Goal: Information Seeking & Learning: Check status

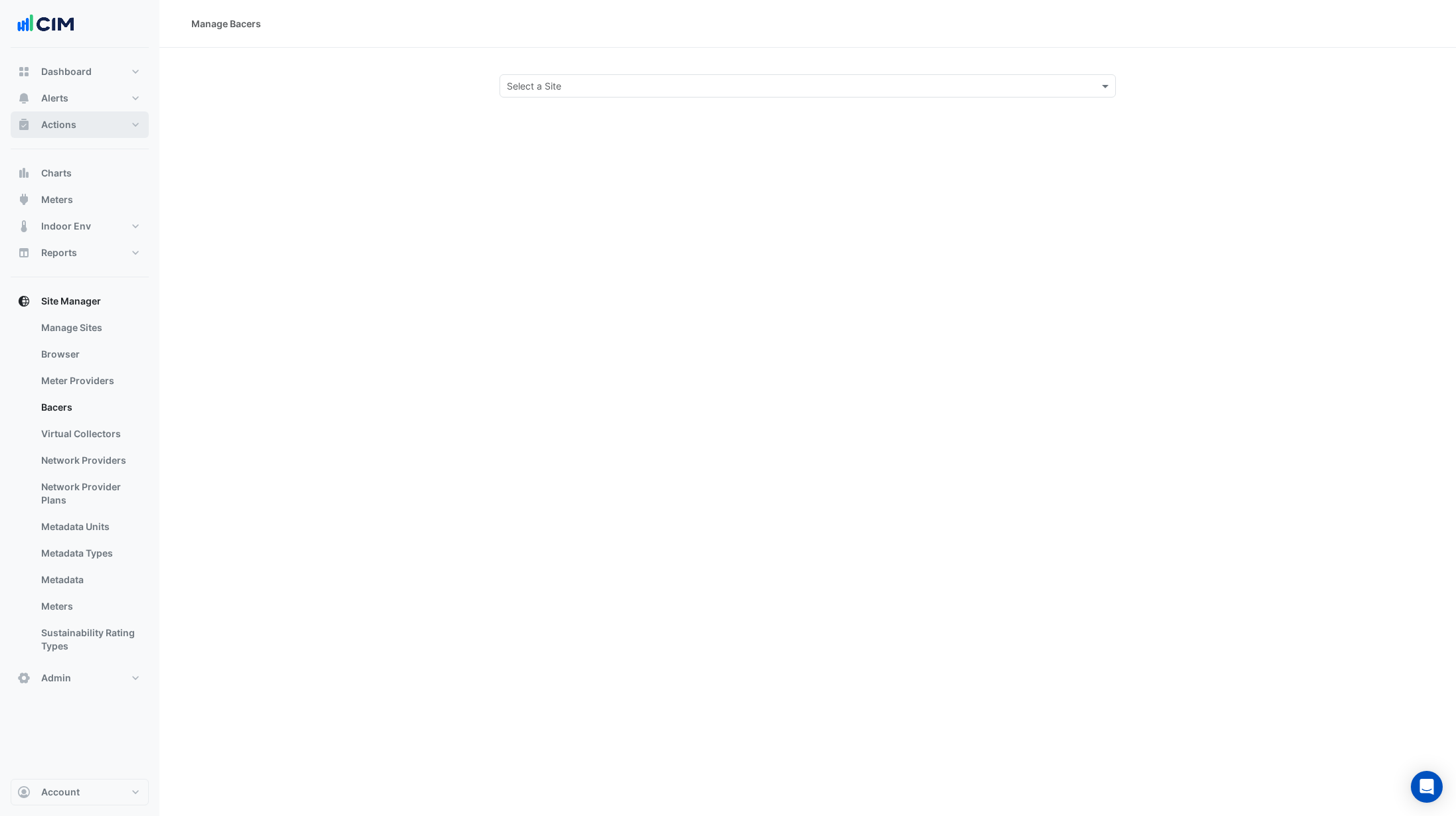
click at [104, 130] on button "Actions" at bounding box center [80, 124] width 138 height 26
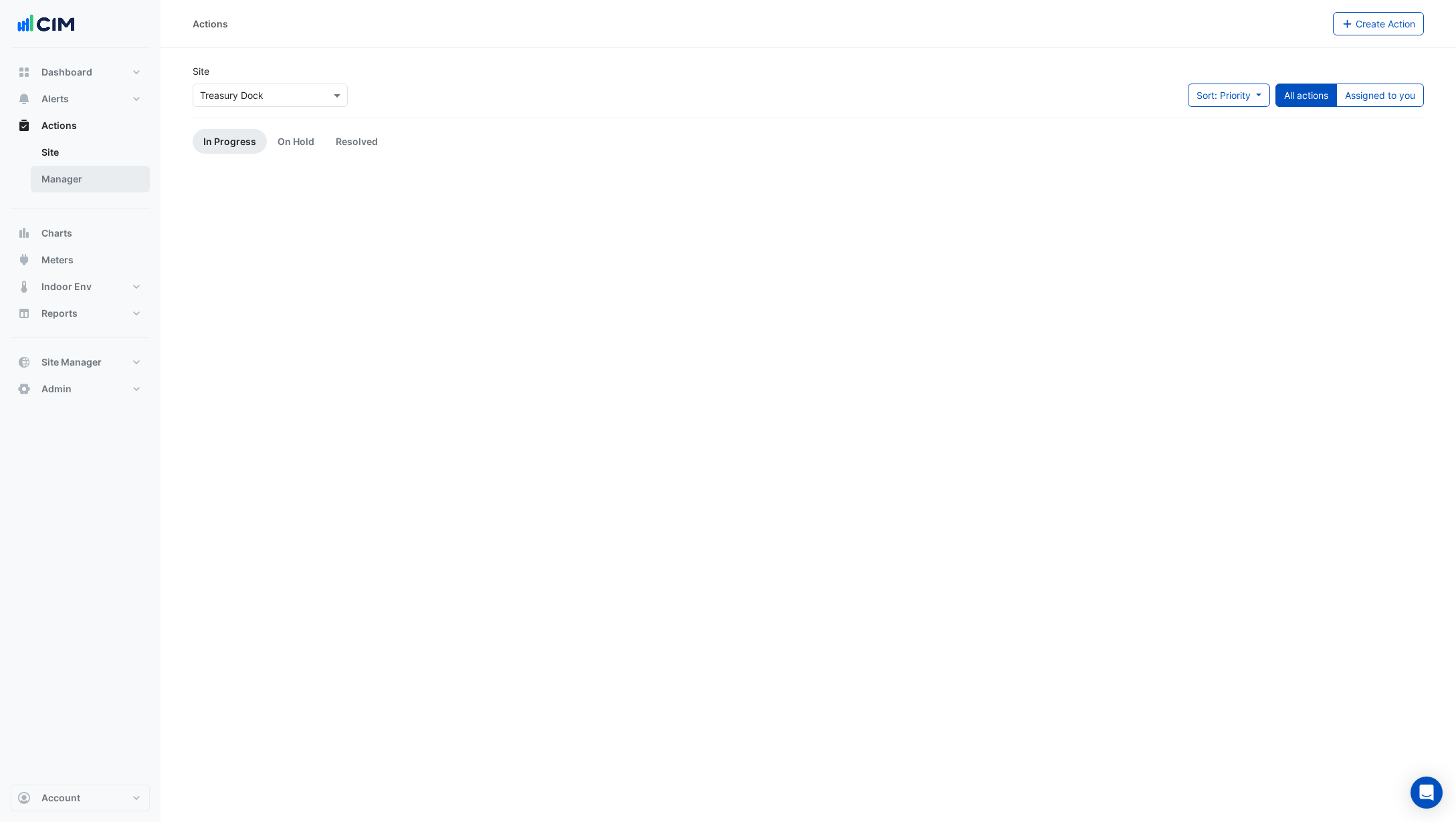
click at [106, 179] on link "Manager" at bounding box center [90, 179] width 119 height 26
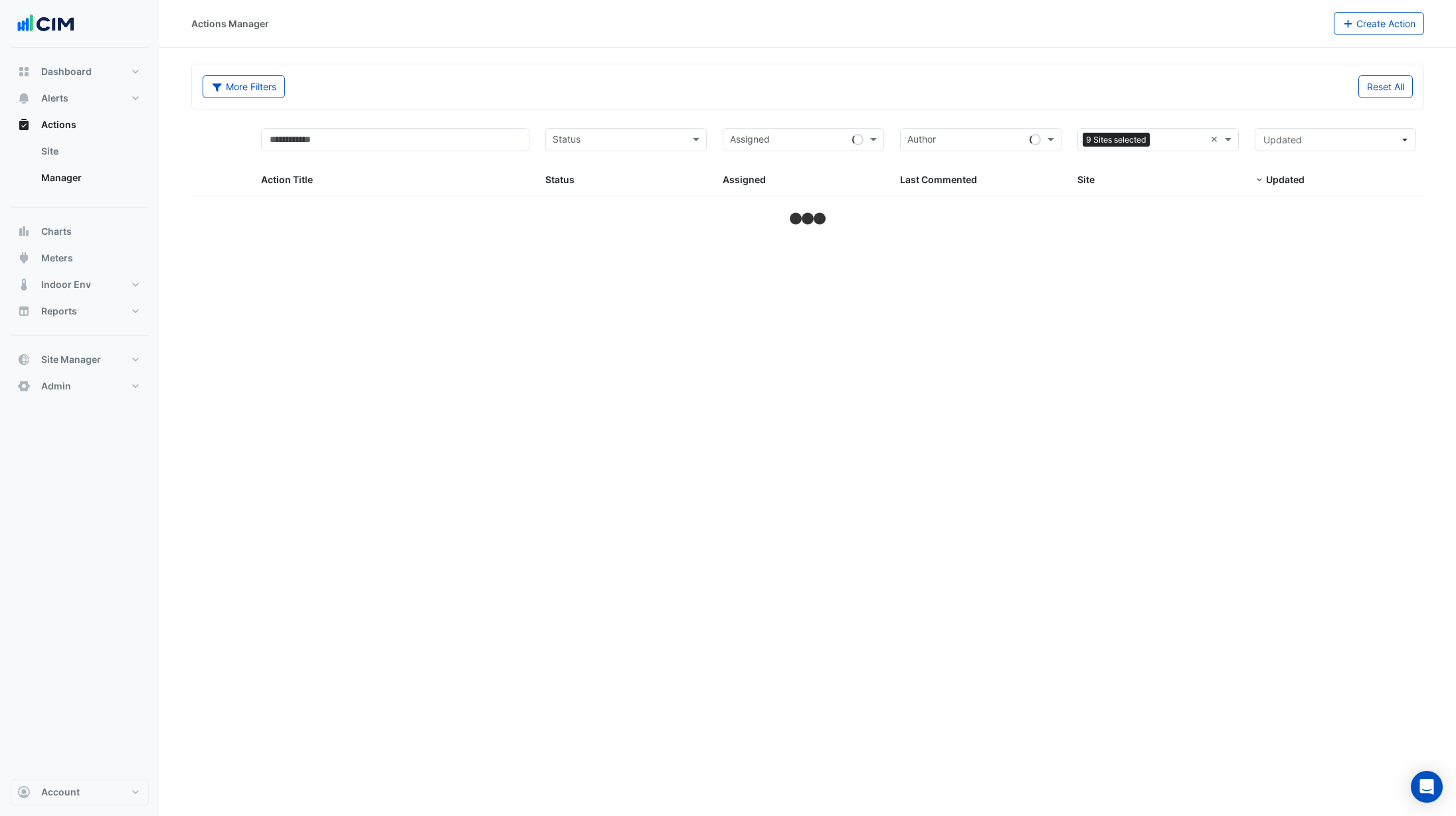
select select "***"
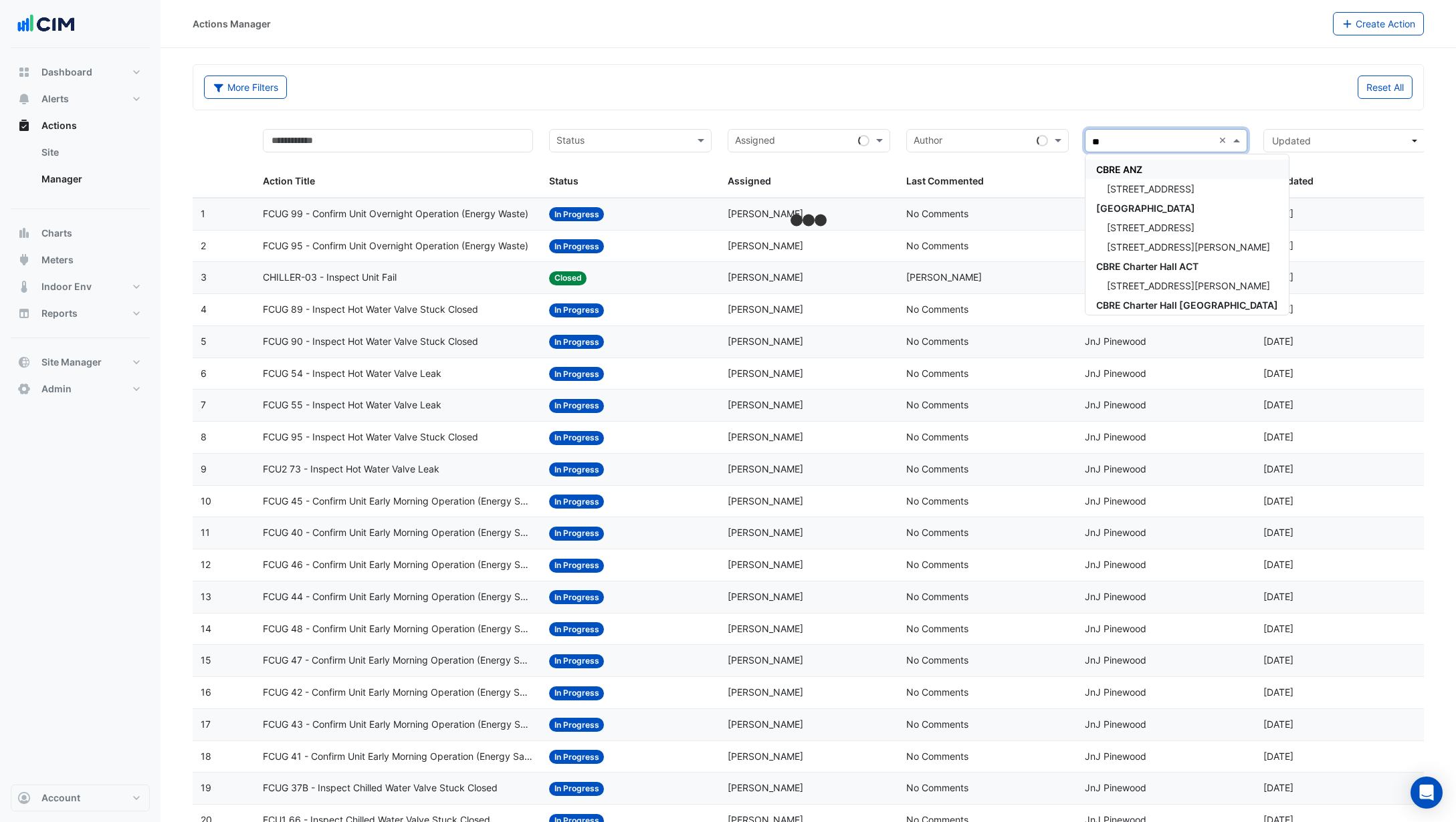
type input "***"
click at [1168, 272] on span "250 Longwater Avenue" at bounding box center [1150, 266] width 88 height 11
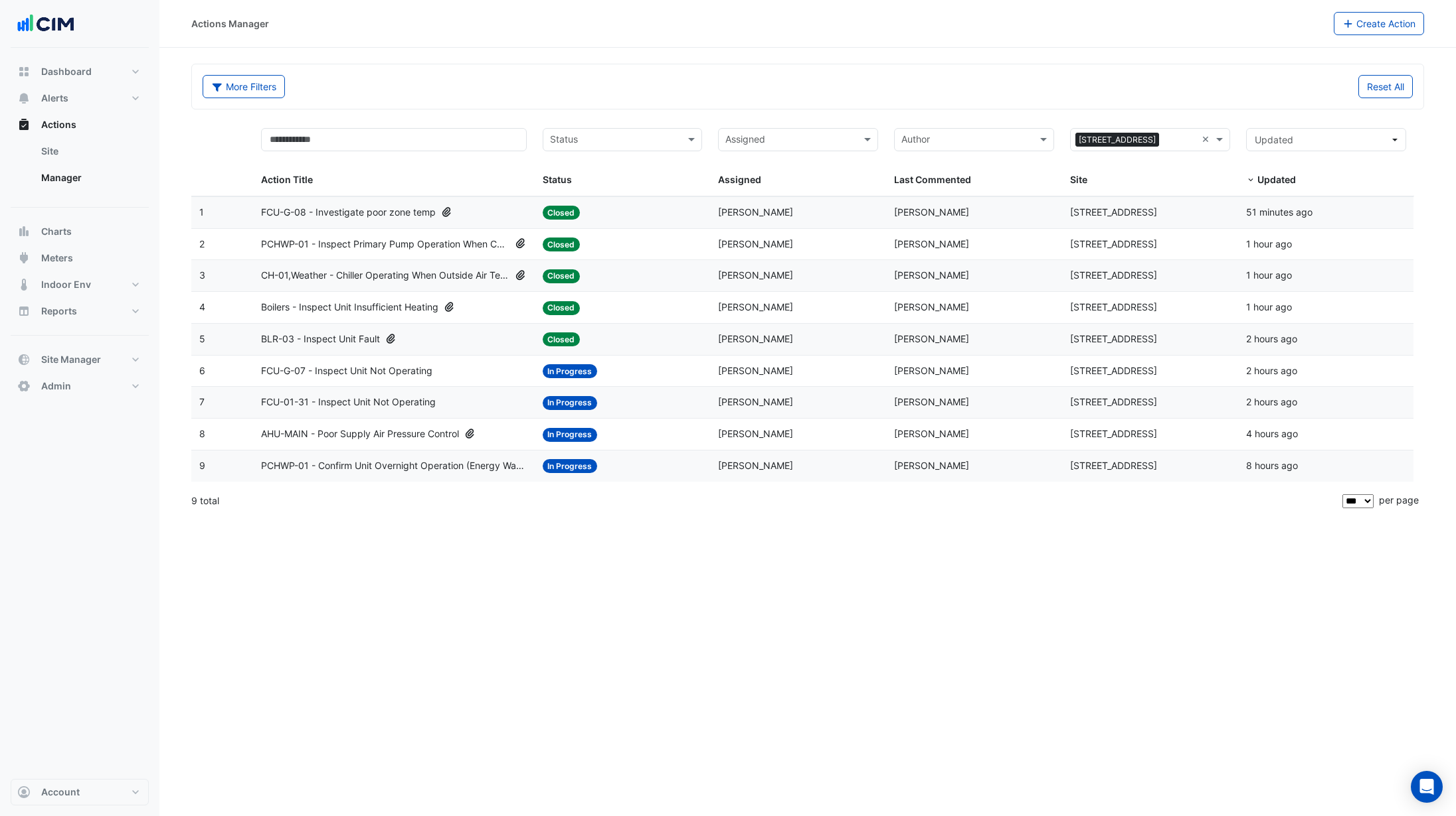
click at [431, 242] on span "PCHWP-01 - Inspect Primary Pump Operation When Chiller Isn't Operating" at bounding box center [385, 245] width 248 height 15
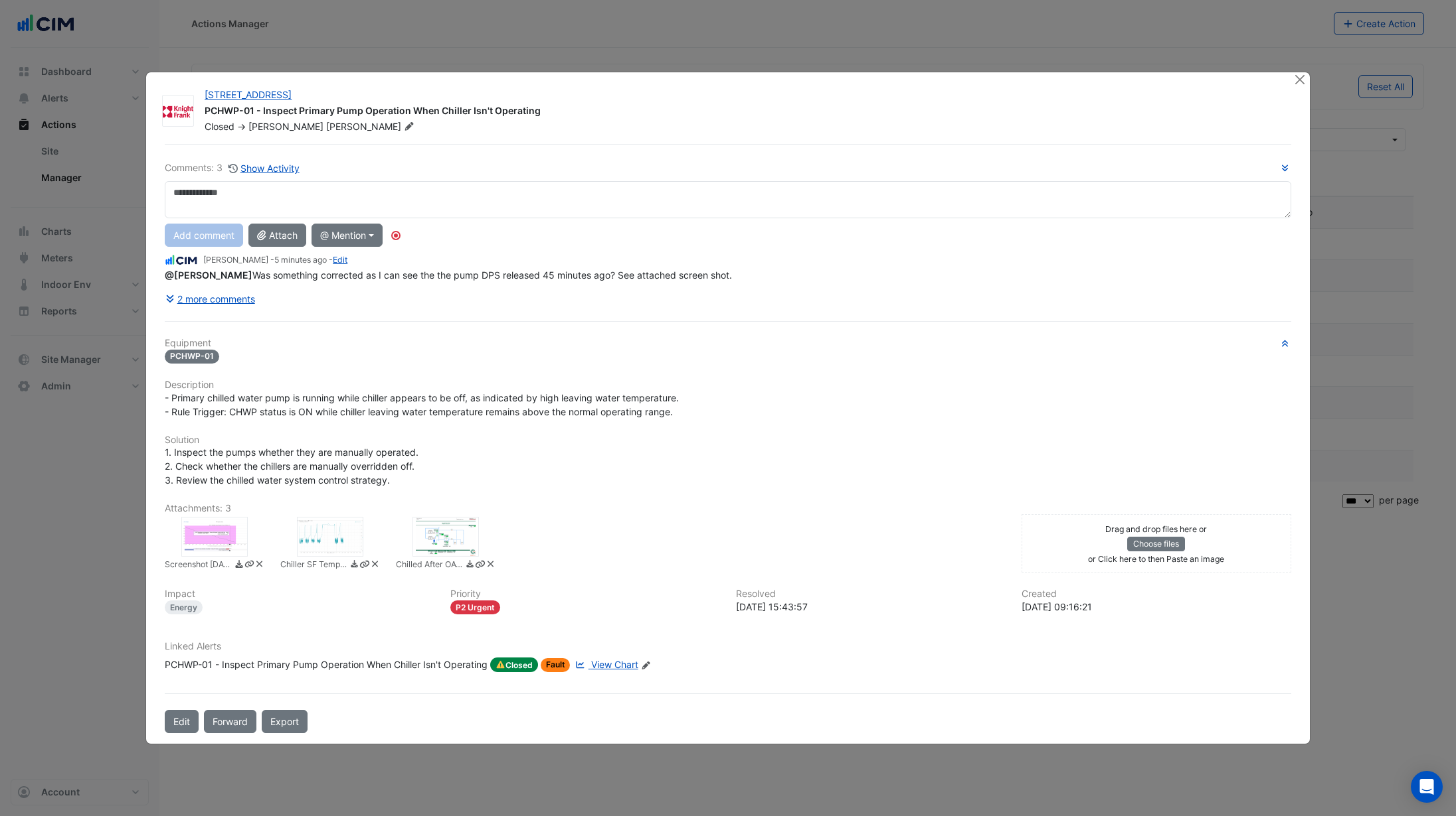
click at [612, 681] on div "Linked Alerts PCHWP-01 - Inspect Primary Pump Operation When Chiller Isn't Oper…" at bounding box center [728, 661] width 1143 height 41
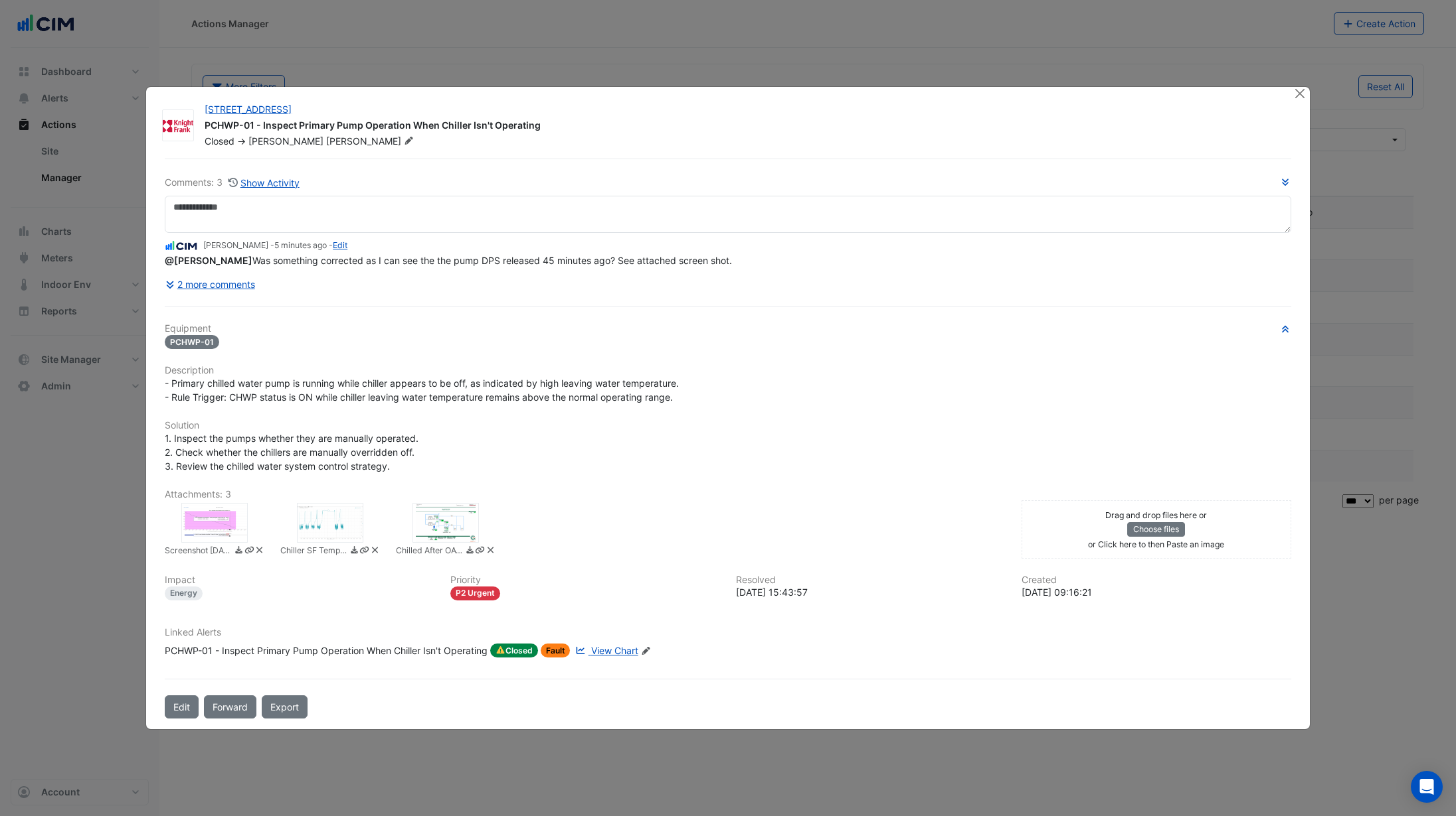
click at [607, 655] on span "View Chart" at bounding box center [614, 650] width 47 height 11
click at [1302, 94] on button "Close" at bounding box center [1299, 93] width 14 height 14
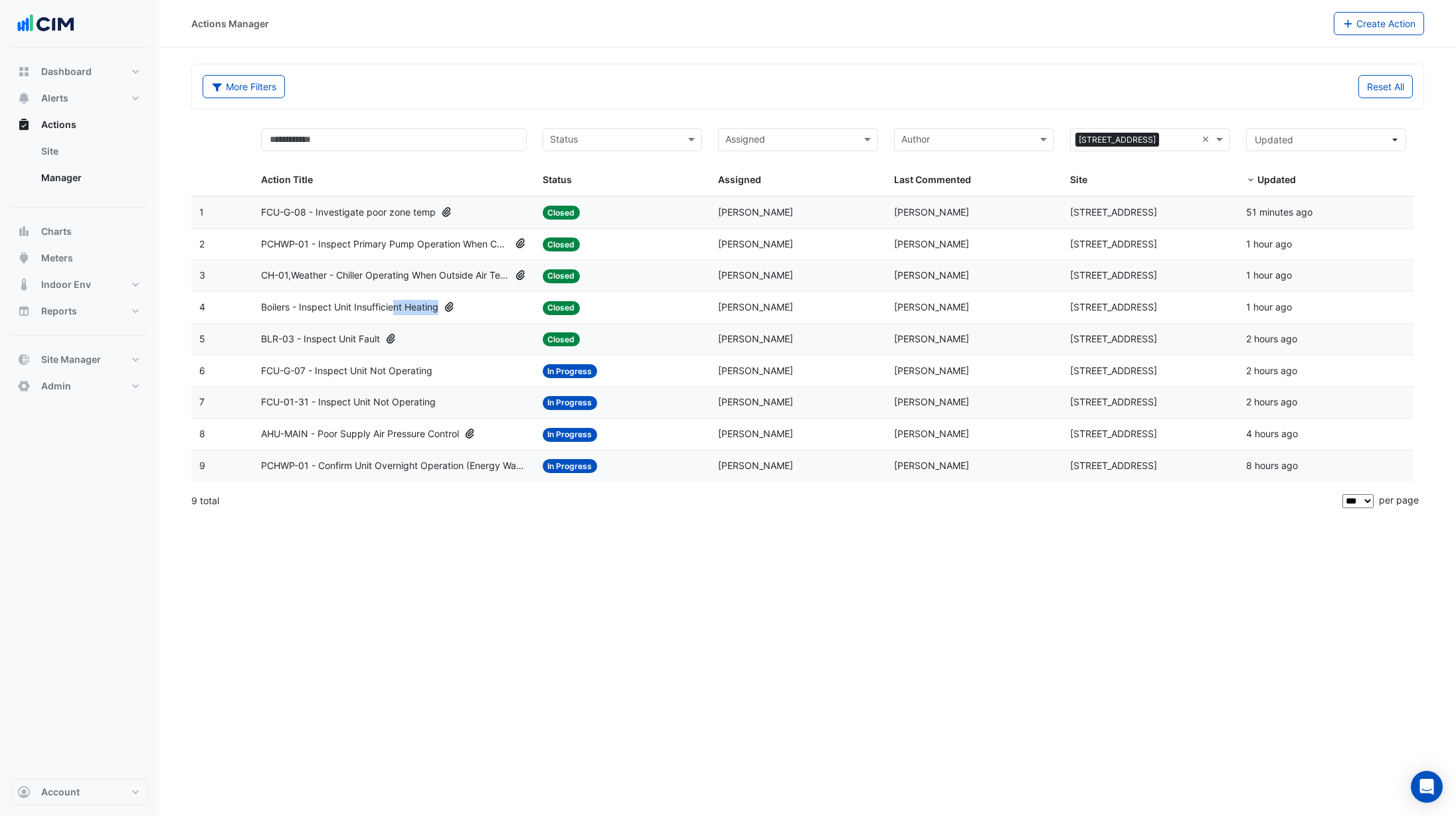
click at [398, 314] on datatable-body-cell "Action Title: Boilers - Inspect Unit Insufficient Heating" at bounding box center [393, 307] width 282 height 31
click at [368, 313] on span "Boilers - Inspect Unit Insufficient Heating" at bounding box center [350, 307] width 178 height 15
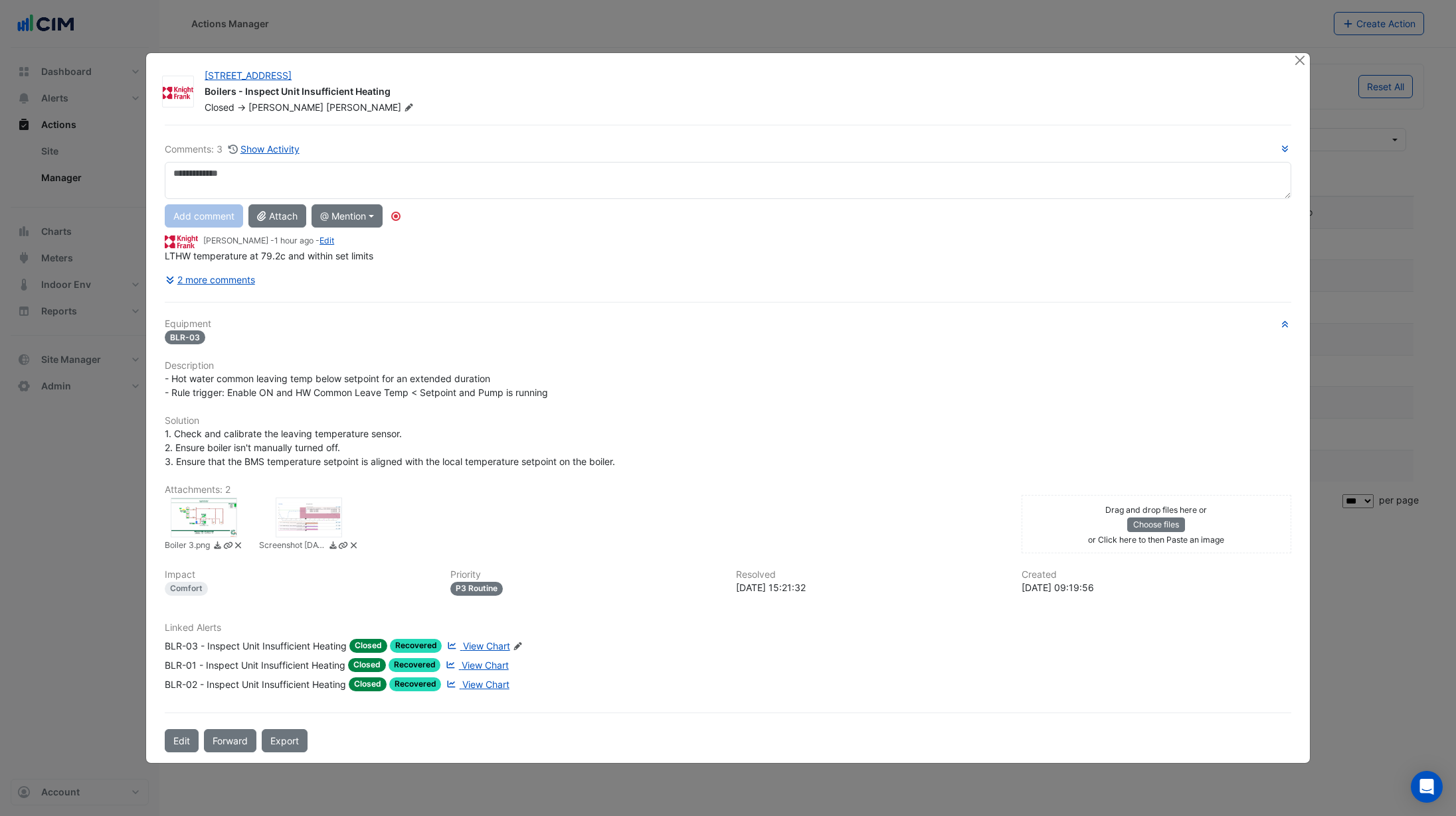
click at [477, 649] on span "View Chart" at bounding box center [487, 646] width 47 height 11
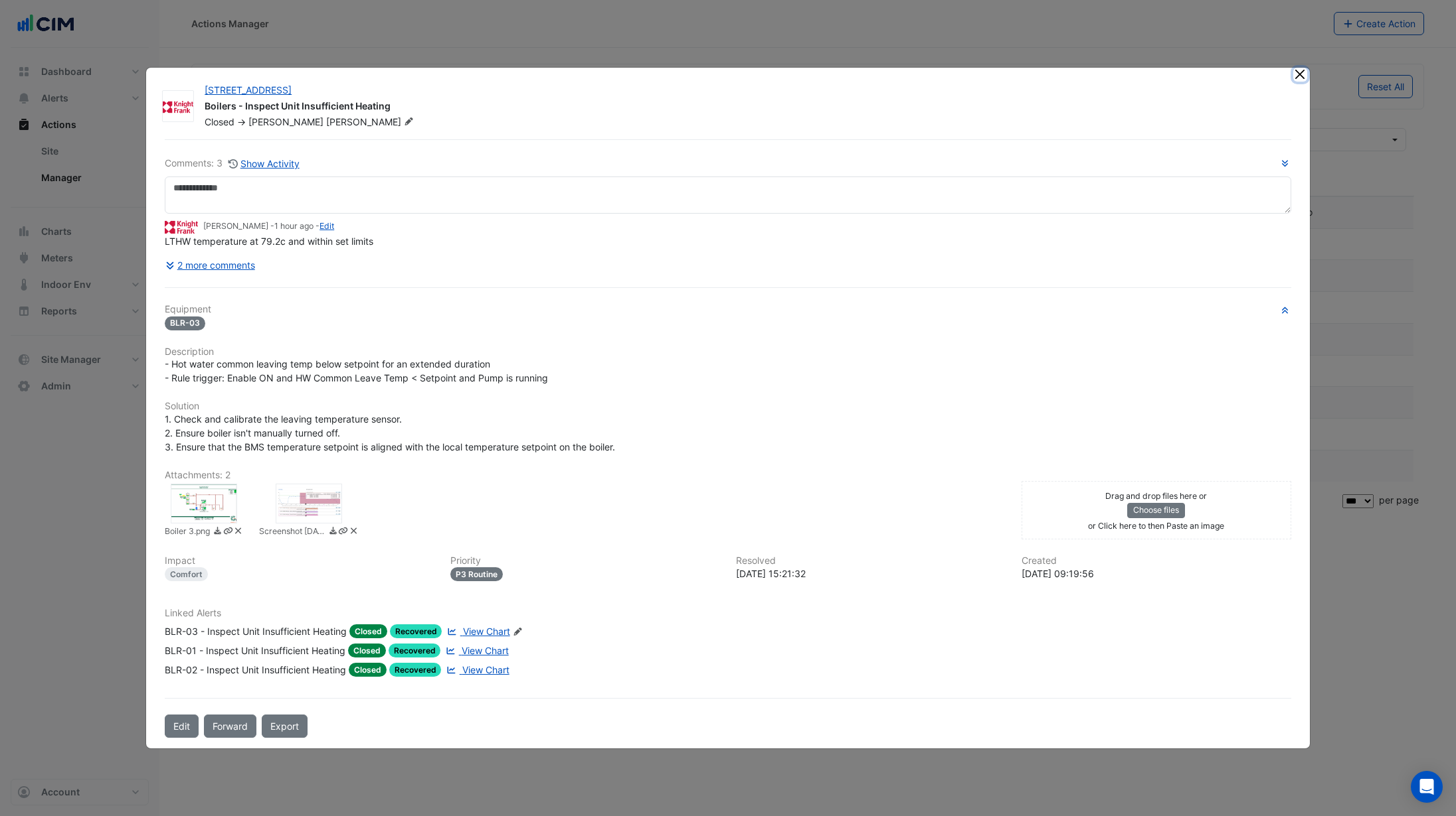
click at [1296, 75] on button "Close" at bounding box center [1299, 74] width 14 height 14
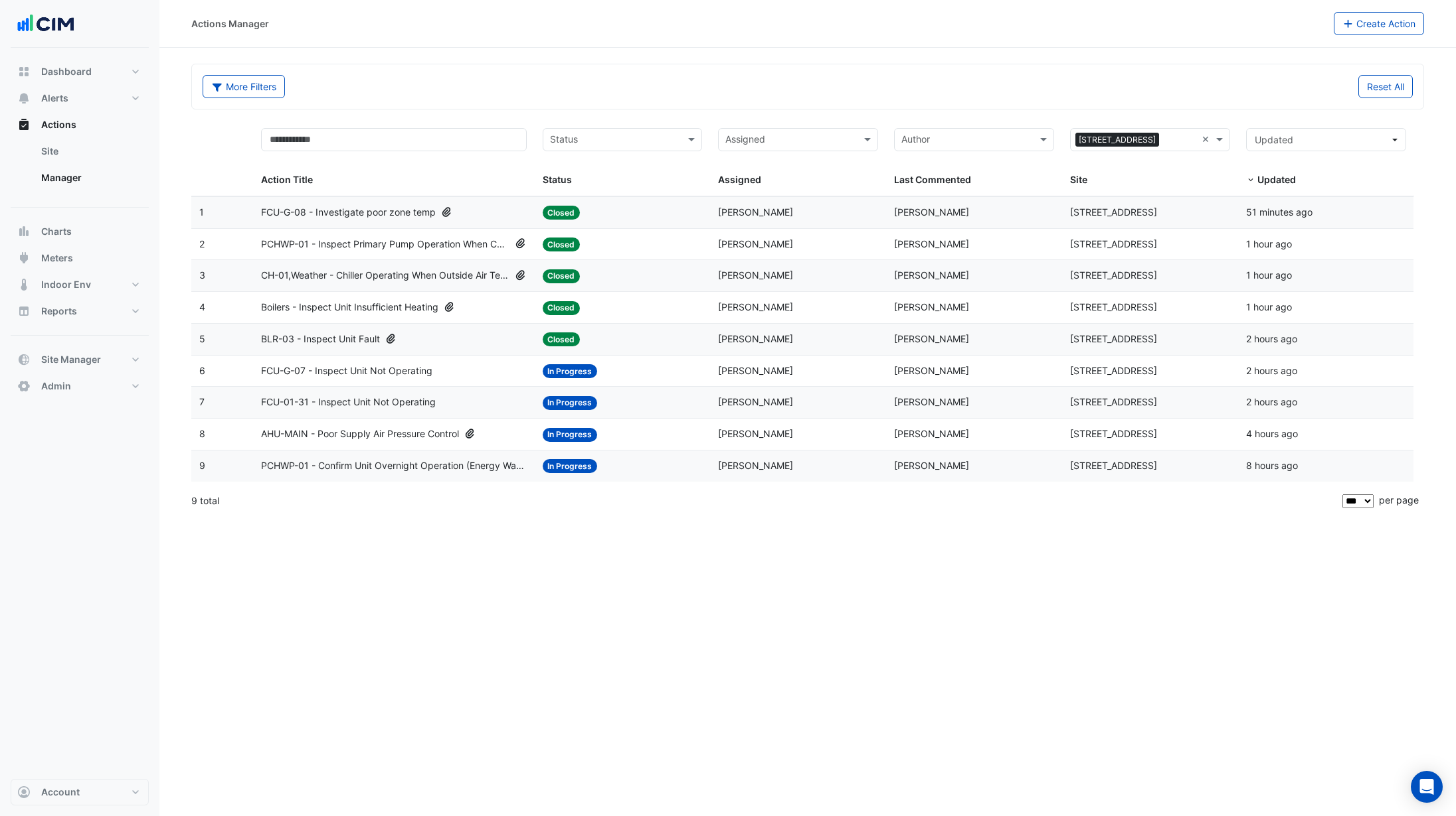
click at [396, 215] on span "FCU-G-08 - Investigate poor zone temp" at bounding box center [348, 212] width 175 height 15
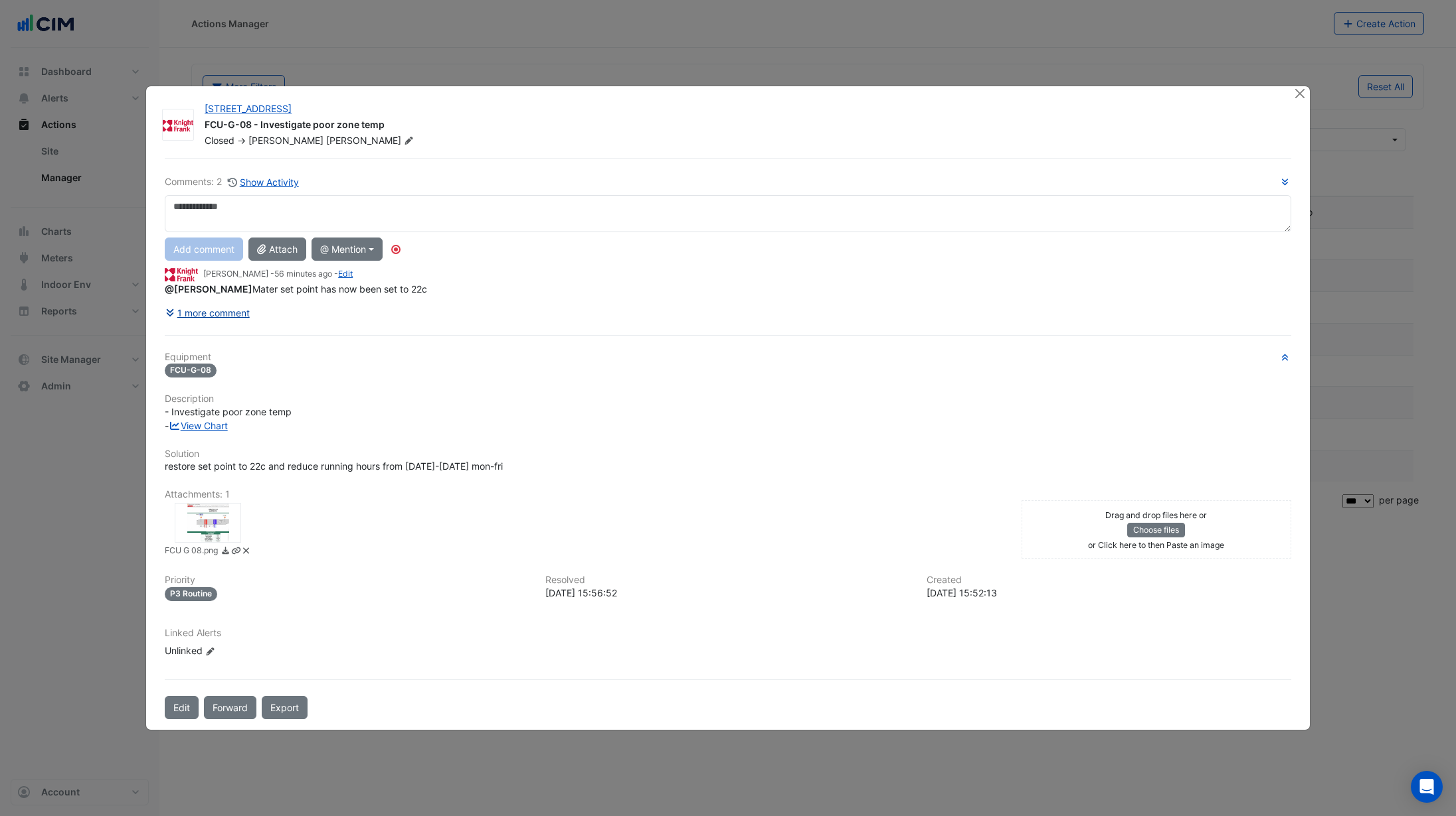
click at [213, 314] on button "1 more comment" at bounding box center [207, 313] width 86 height 24
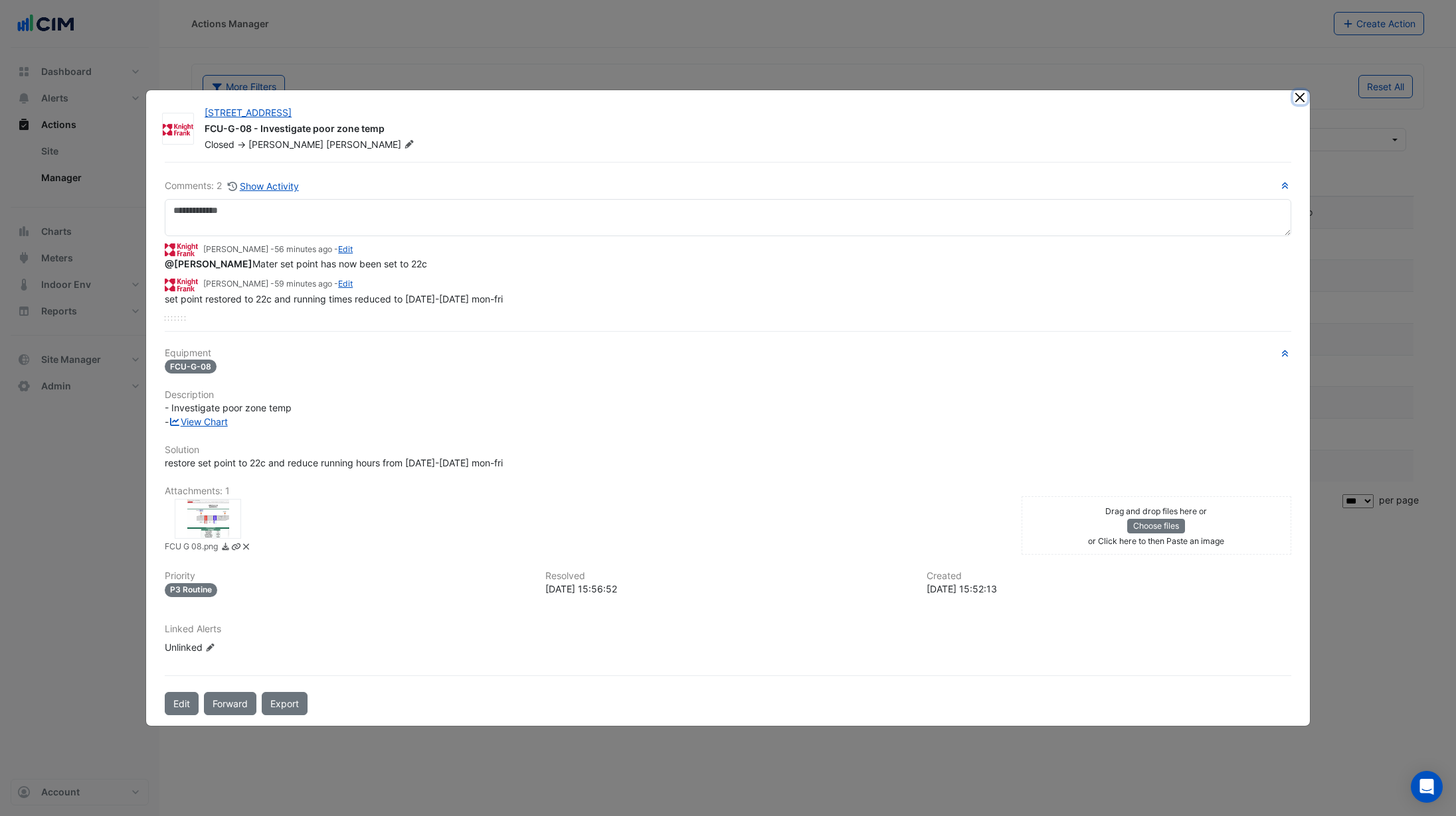
click at [1297, 101] on button "Close" at bounding box center [1299, 97] width 14 height 14
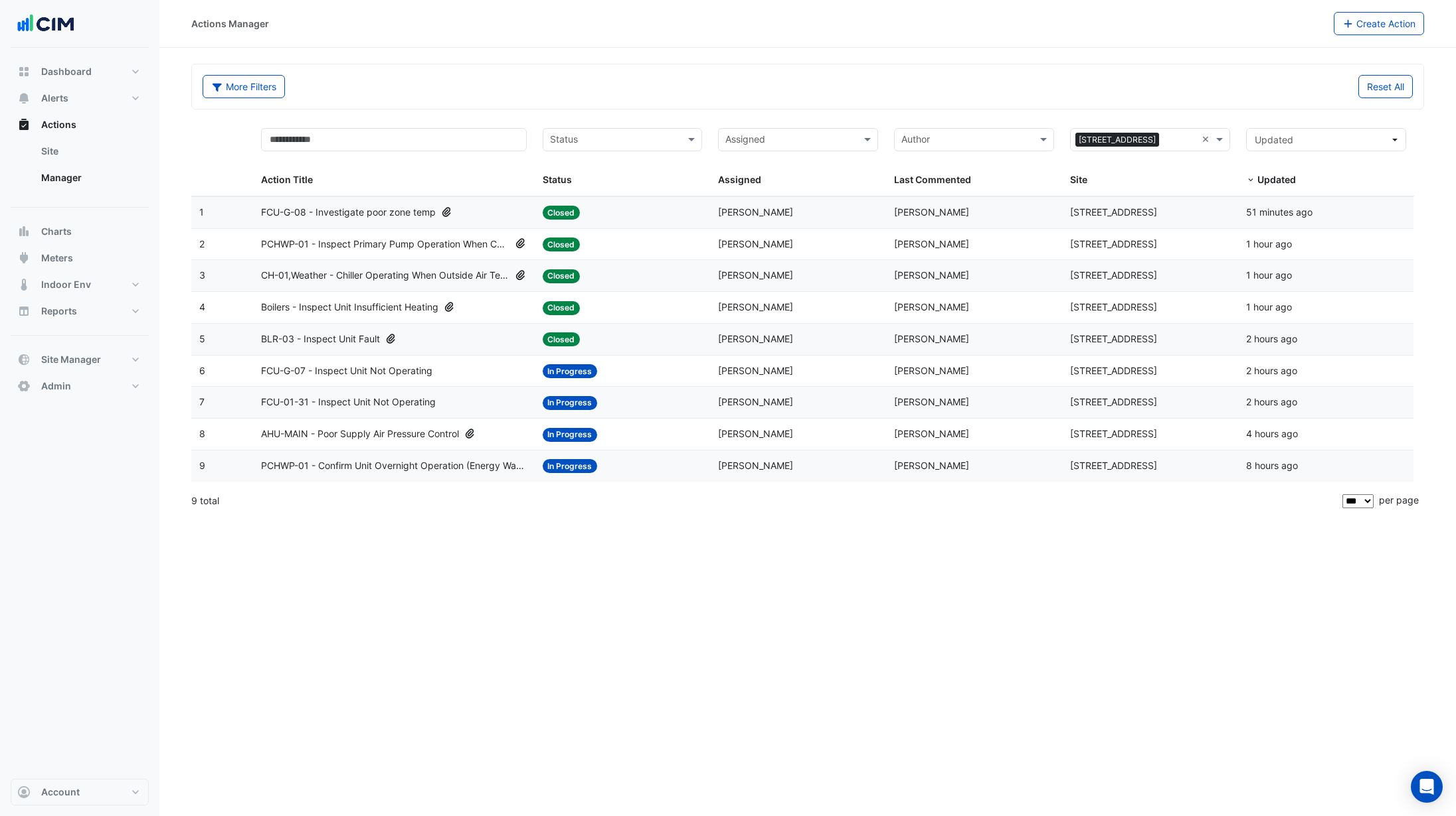
click at [429, 245] on span "PCHWP-01 - Inspect Primary Pump Operation When Chiller Isn't Operating" at bounding box center [385, 245] width 248 height 15
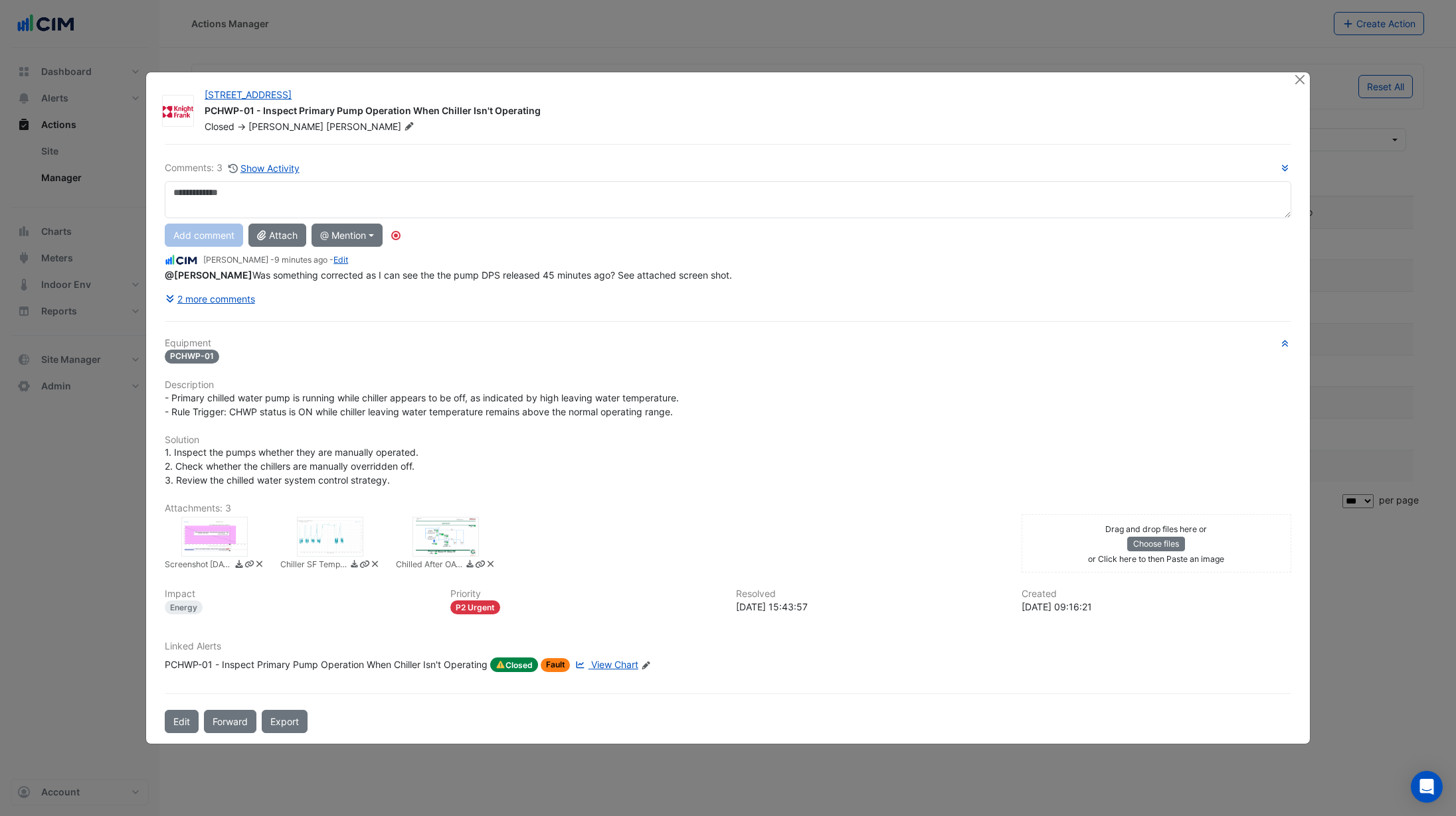
click at [270, 663] on div "PCHWP-01 - Inspect Primary Pump Operation When Chiller Isn't Operating" at bounding box center [326, 665] width 323 height 14
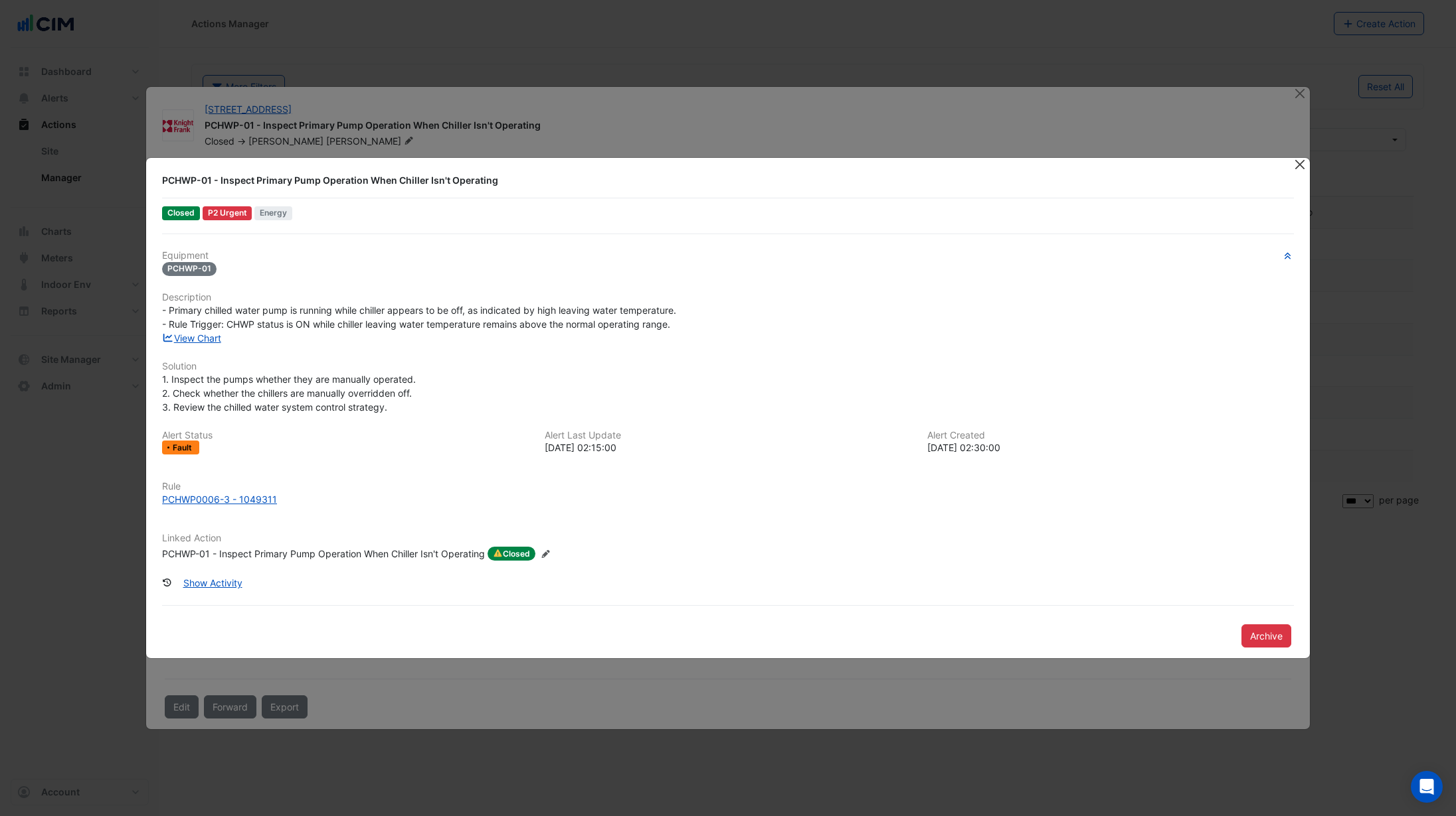
click at [1297, 165] on button "Close" at bounding box center [1299, 164] width 14 height 14
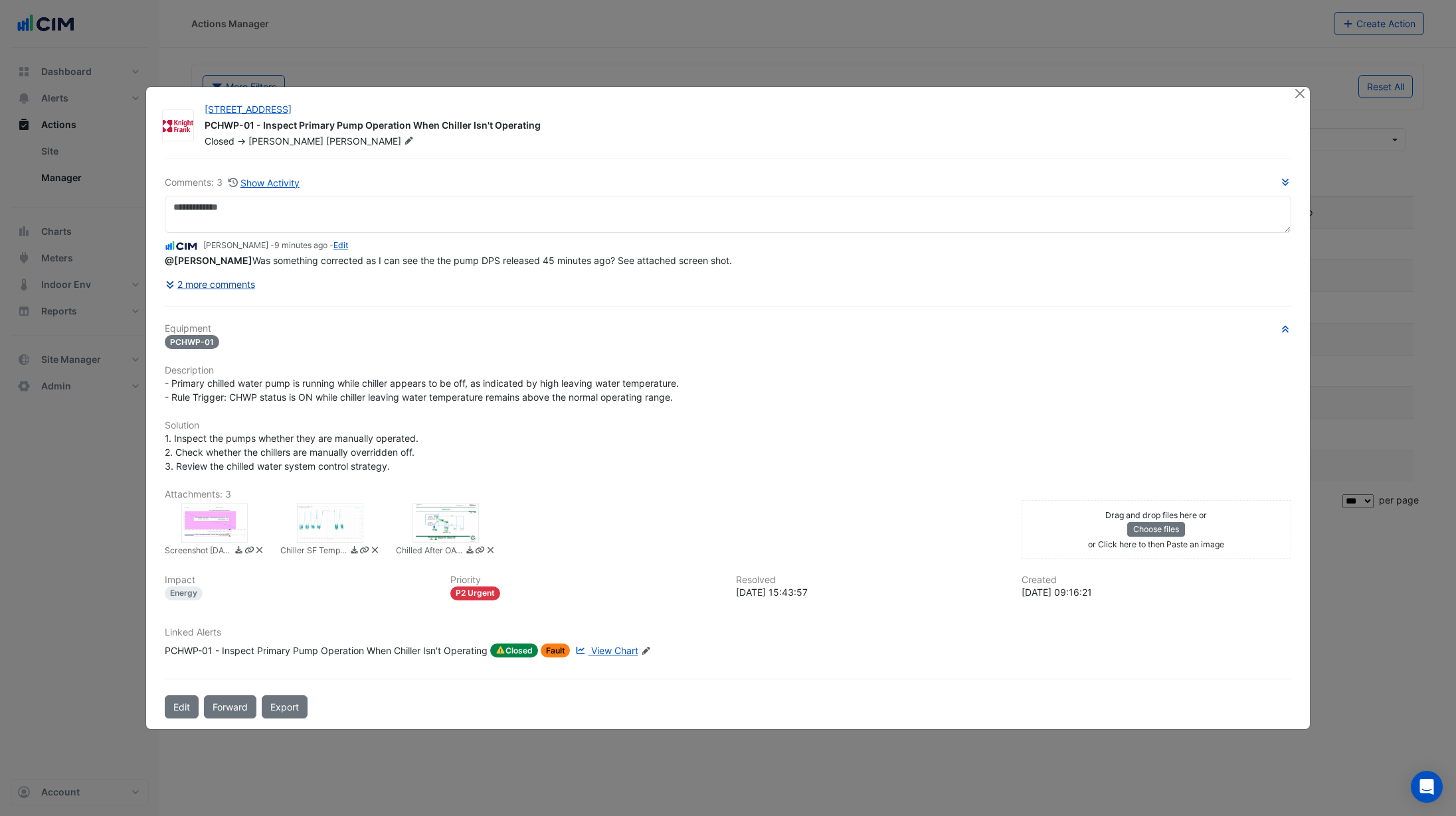
click at [246, 283] on button "2 more comments" at bounding box center [210, 284] width 91 height 24
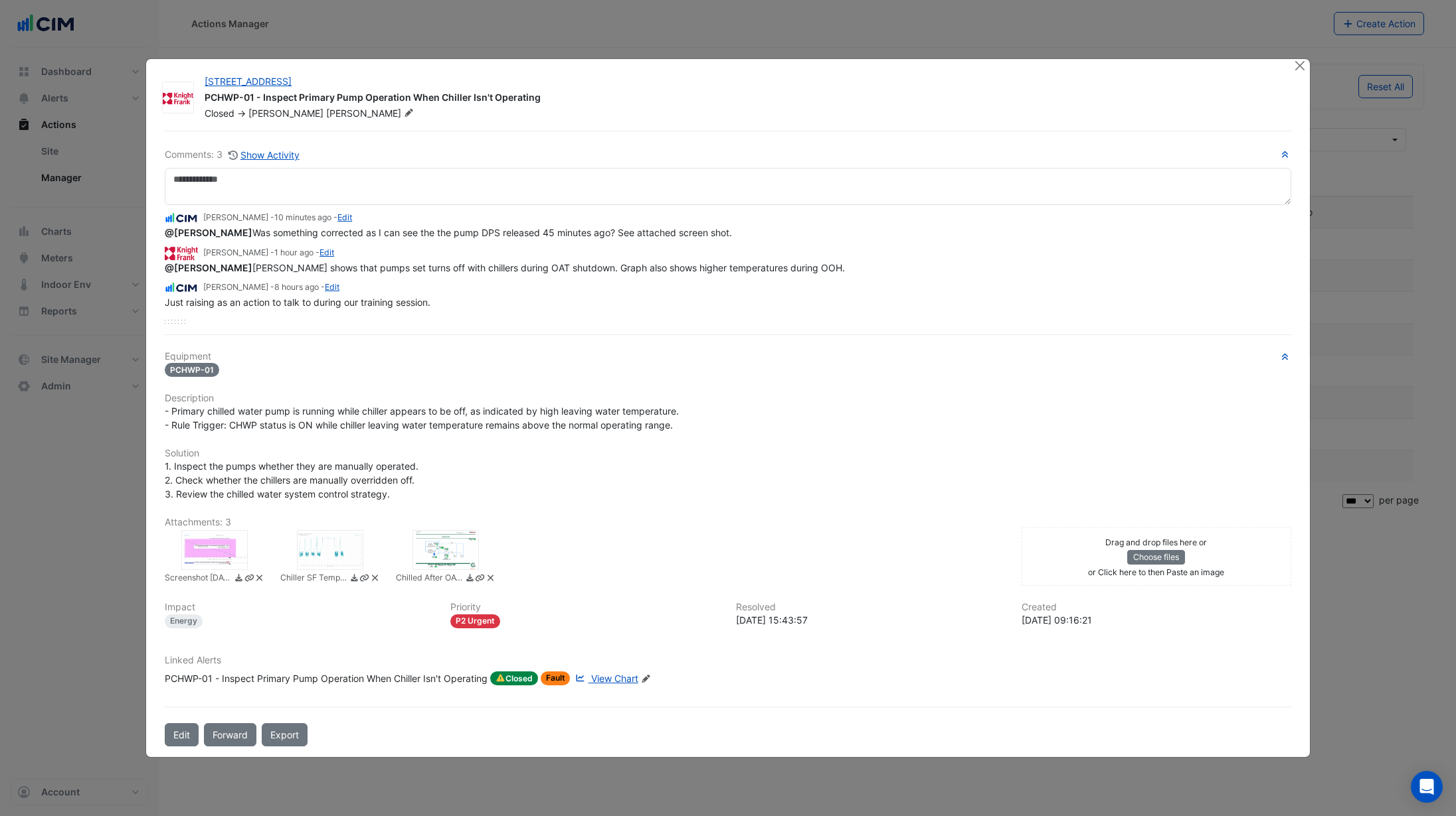
click at [458, 543] on div at bounding box center [445, 551] width 66 height 40
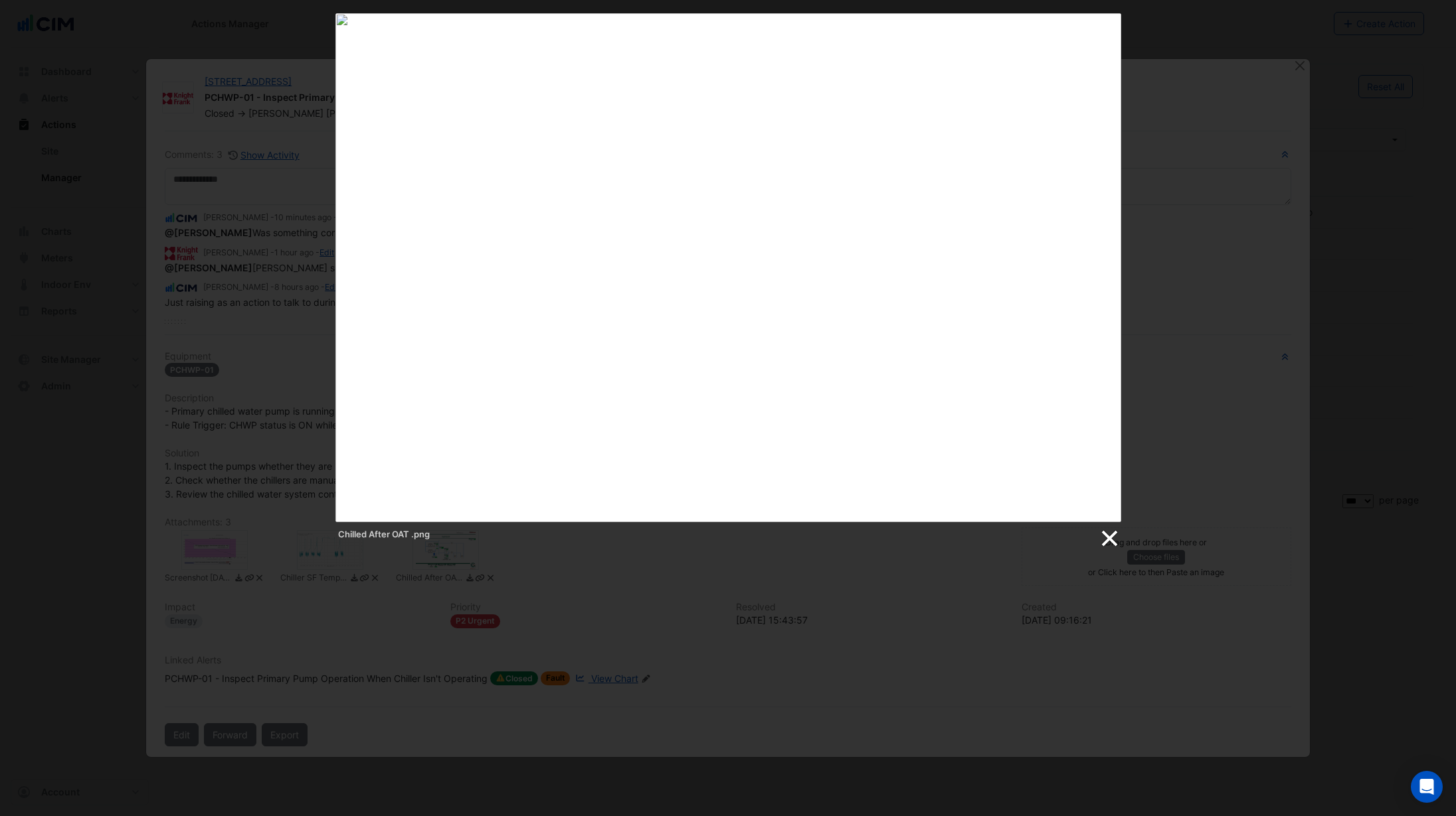
click at [1113, 543] on link at bounding box center [1108, 539] width 20 height 20
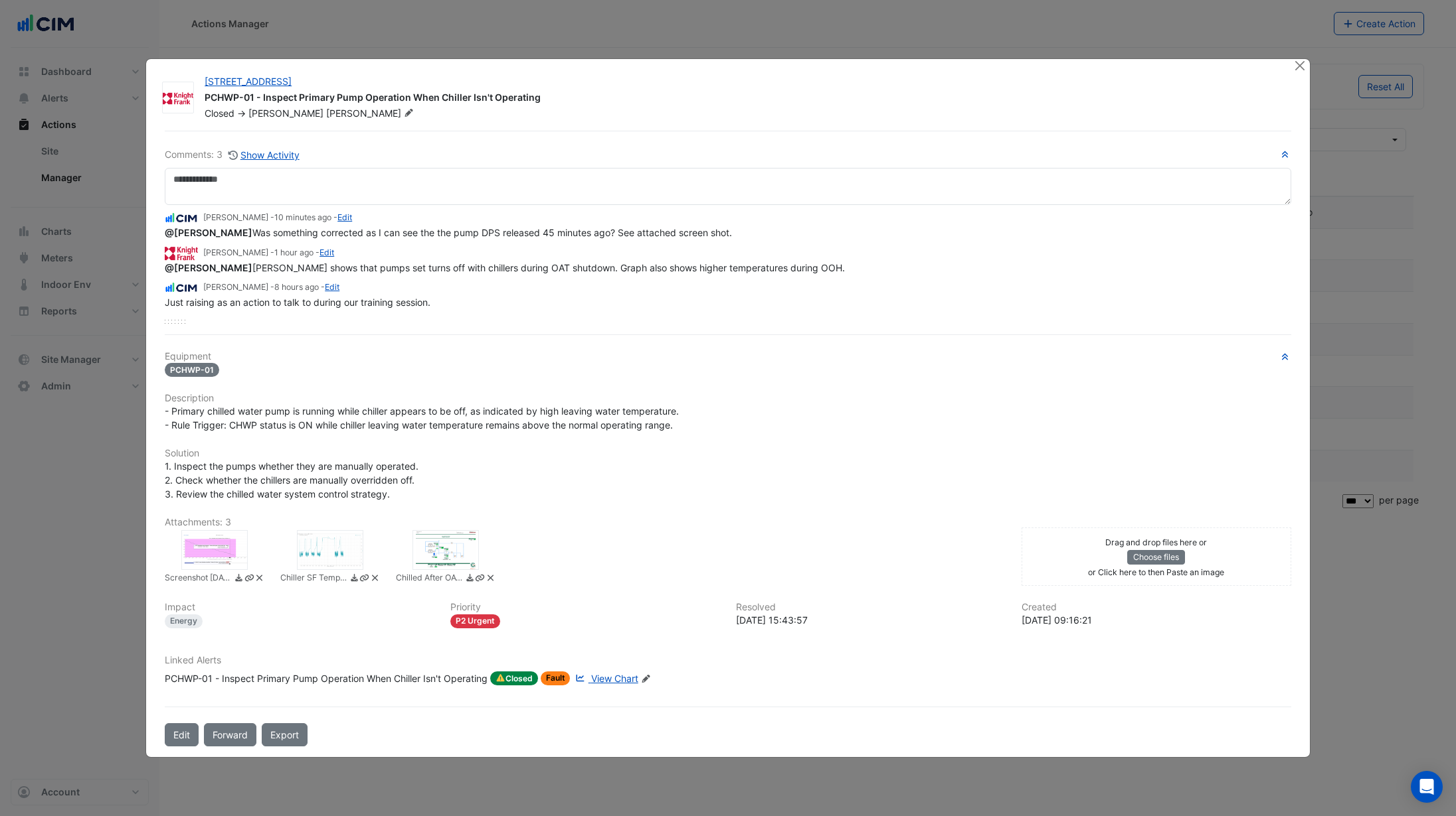
click at [316, 553] on div at bounding box center [330, 551] width 66 height 40
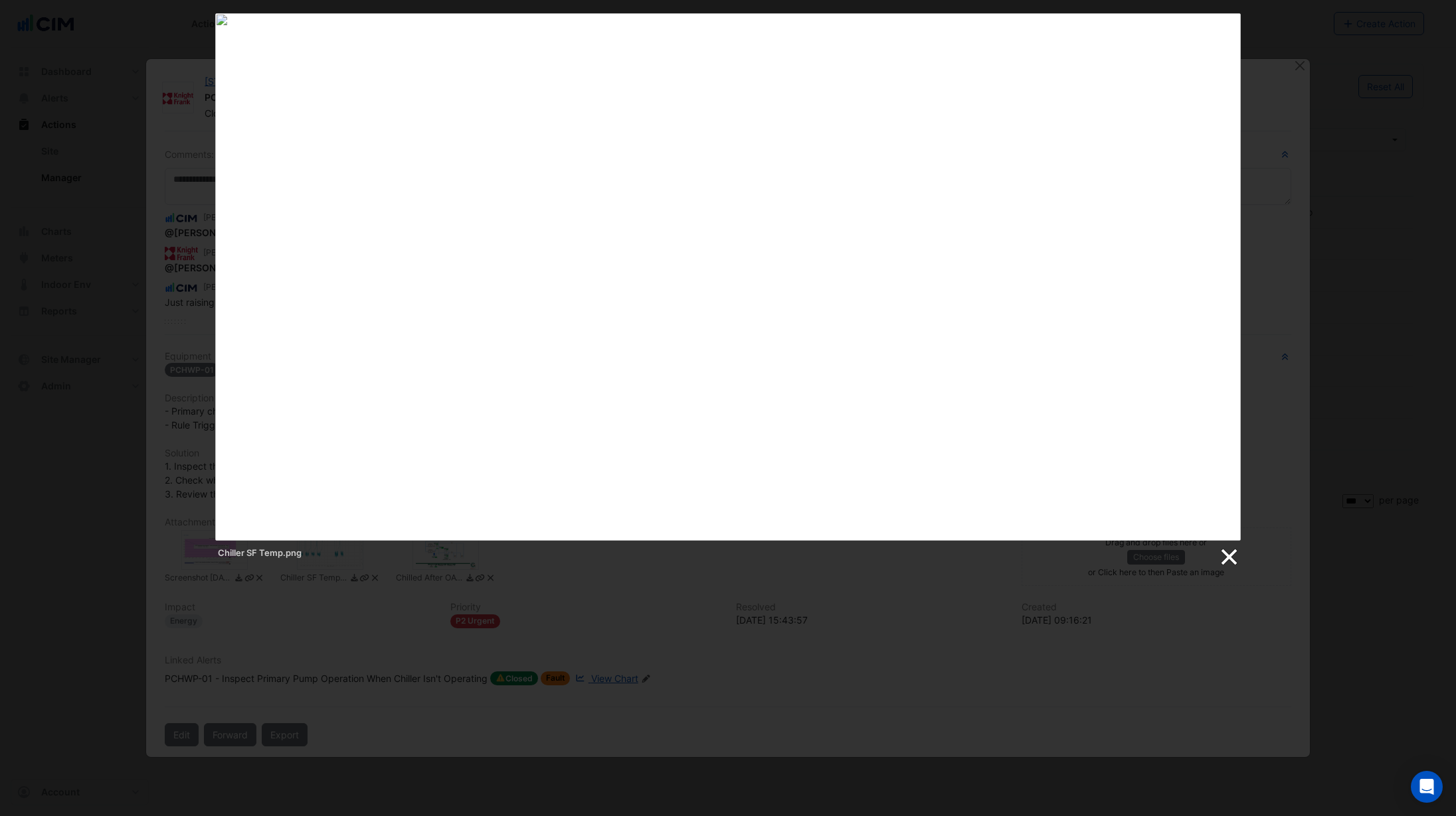
click at [1224, 558] on link at bounding box center [1228, 558] width 20 height 20
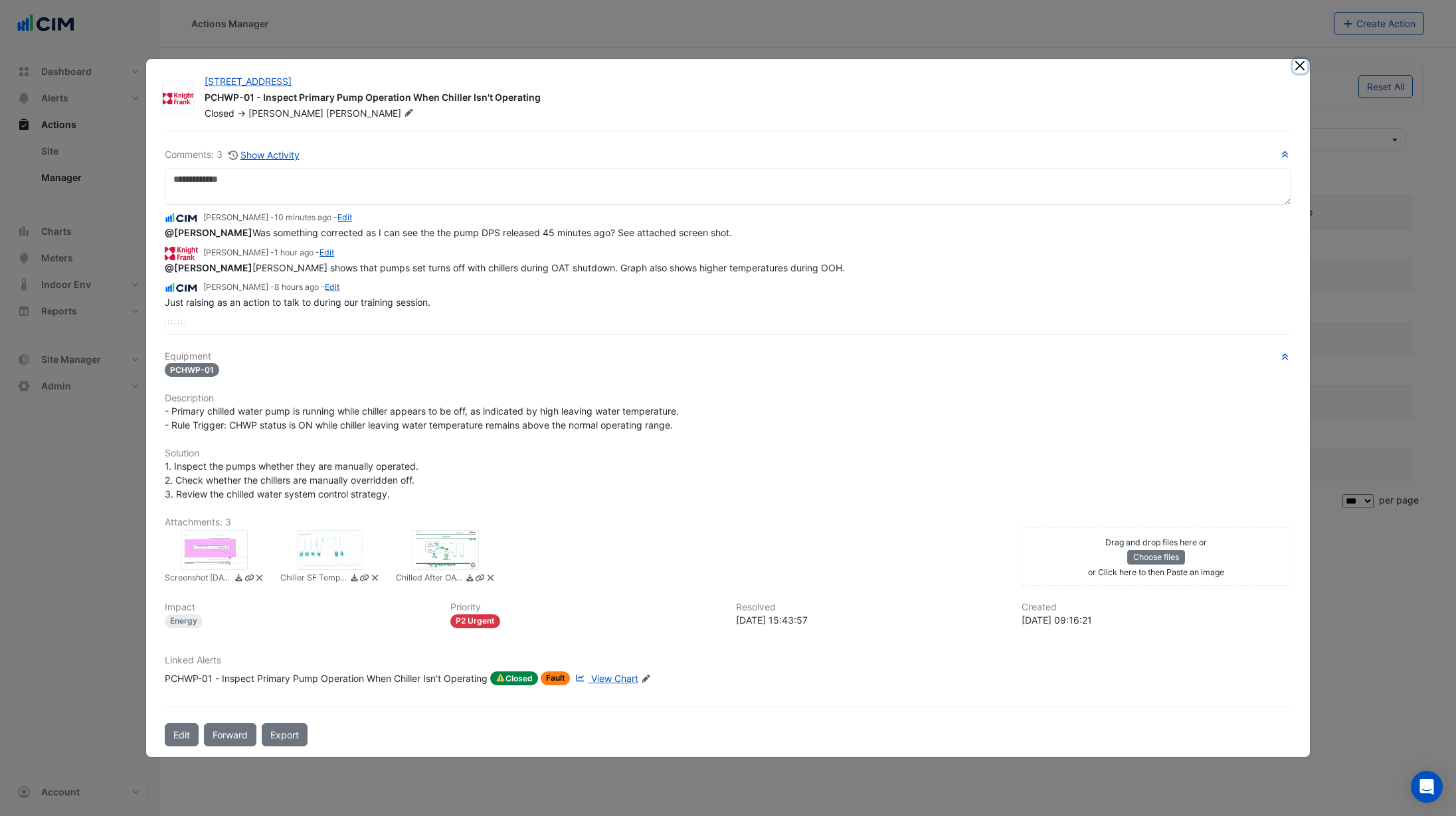
click at [1300, 69] on button "Close" at bounding box center [1299, 65] width 14 height 14
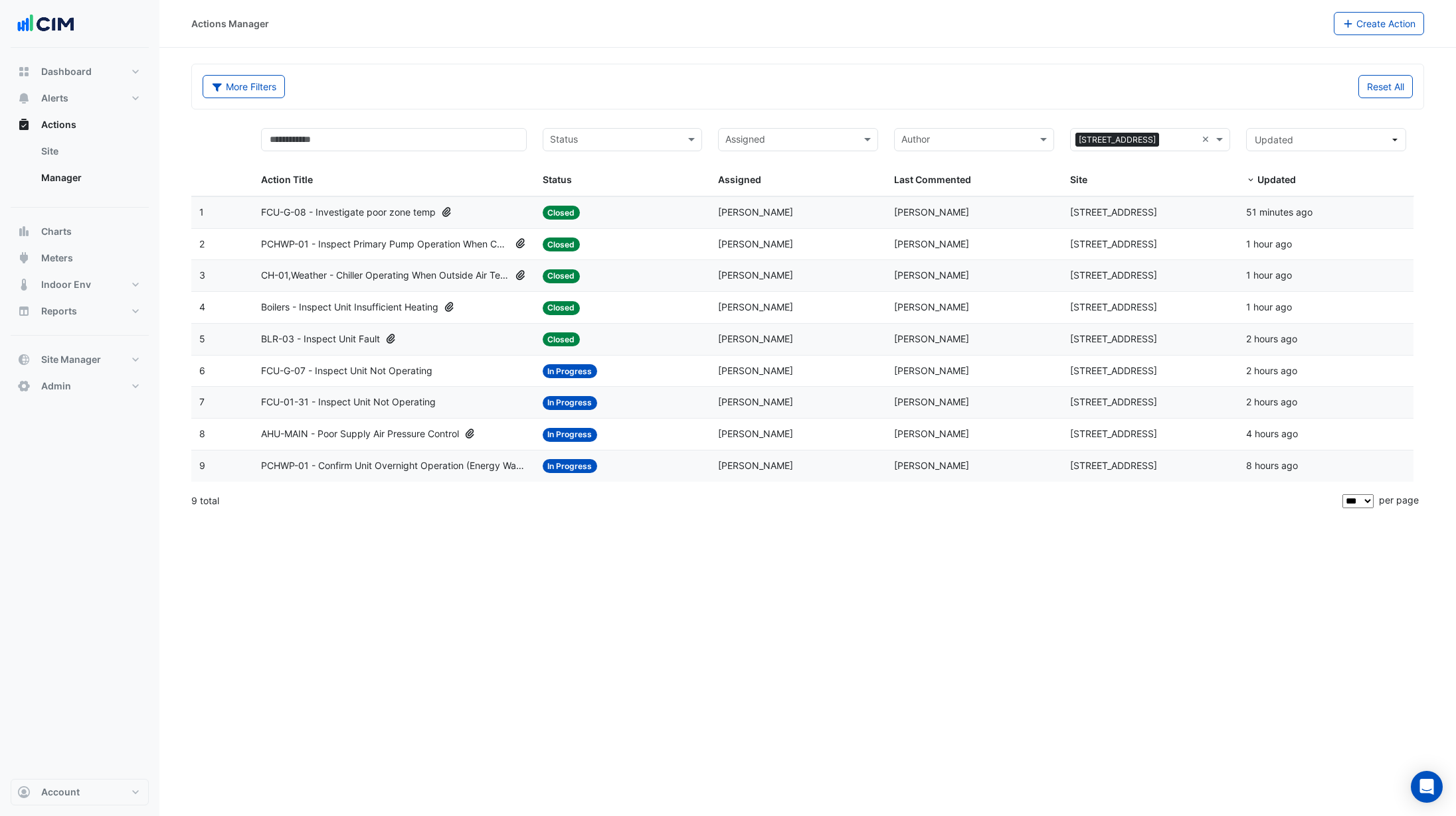
click at [418, 340] on div "BLR-03 - Inspect Unit Fault" at bounding box center [393, 339] width 265 height 15
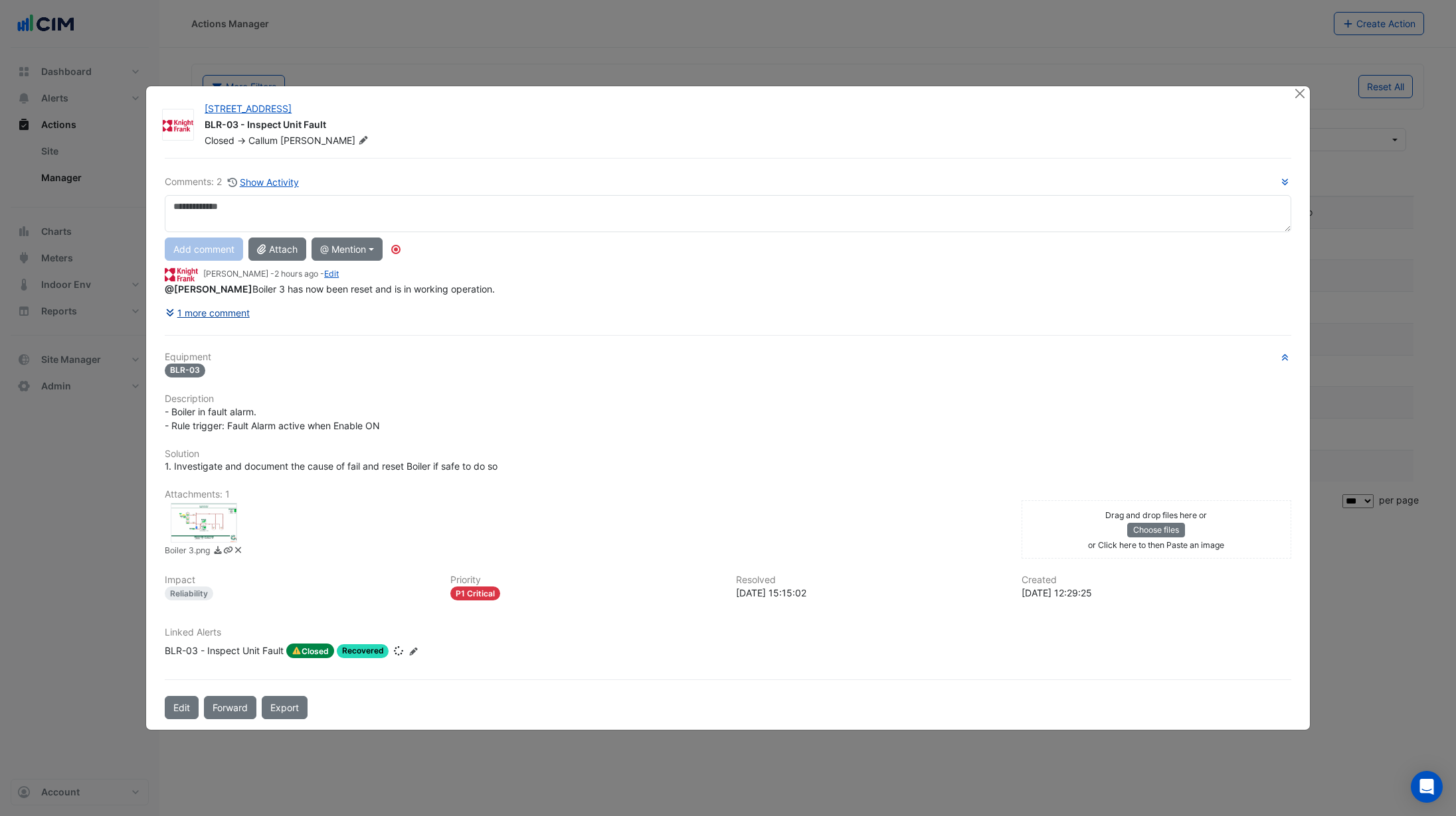
click at [222, 311] on button "1 more comment" at bounding box center [207, 313] width 86 height 24
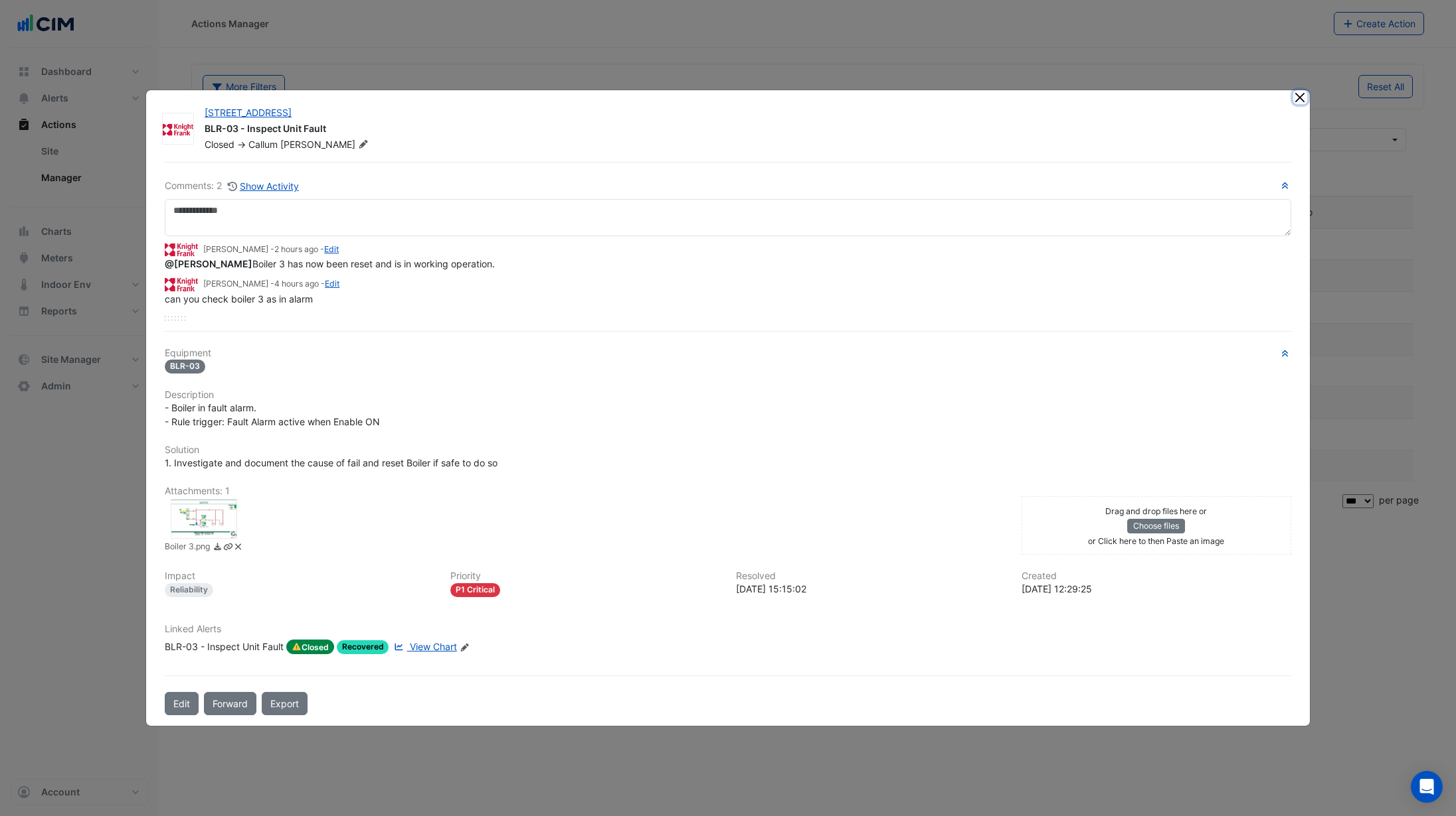
click at [1297, 103] on button "Close" at bounding box center [1299, 97] width 14 height 14
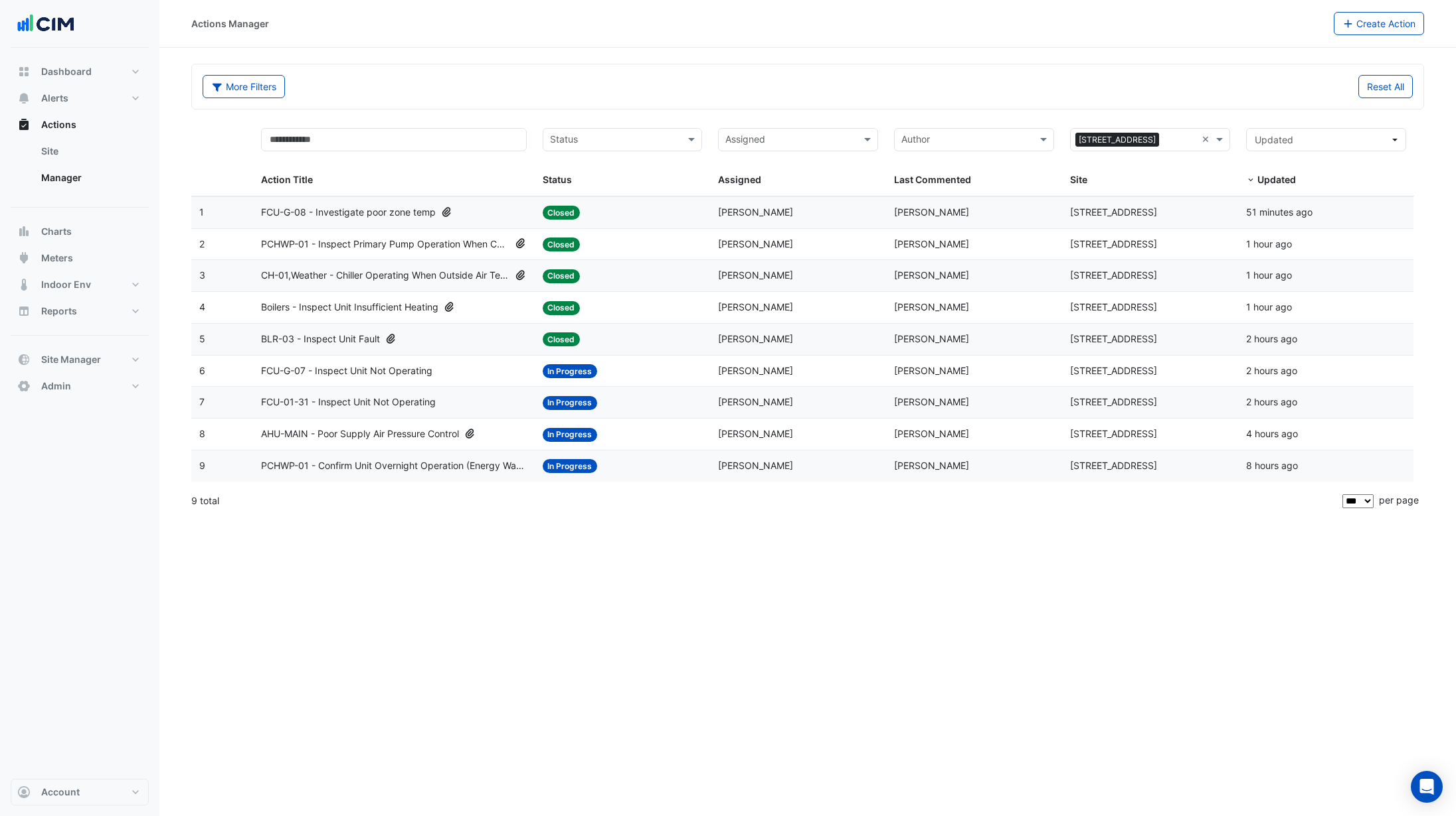
click at [407, 245] on span "PCHWP-01 - Inspect Primary Pump Operation When Chiller Isn't Operating" at bounding box center [385, 245] width 248 height 15
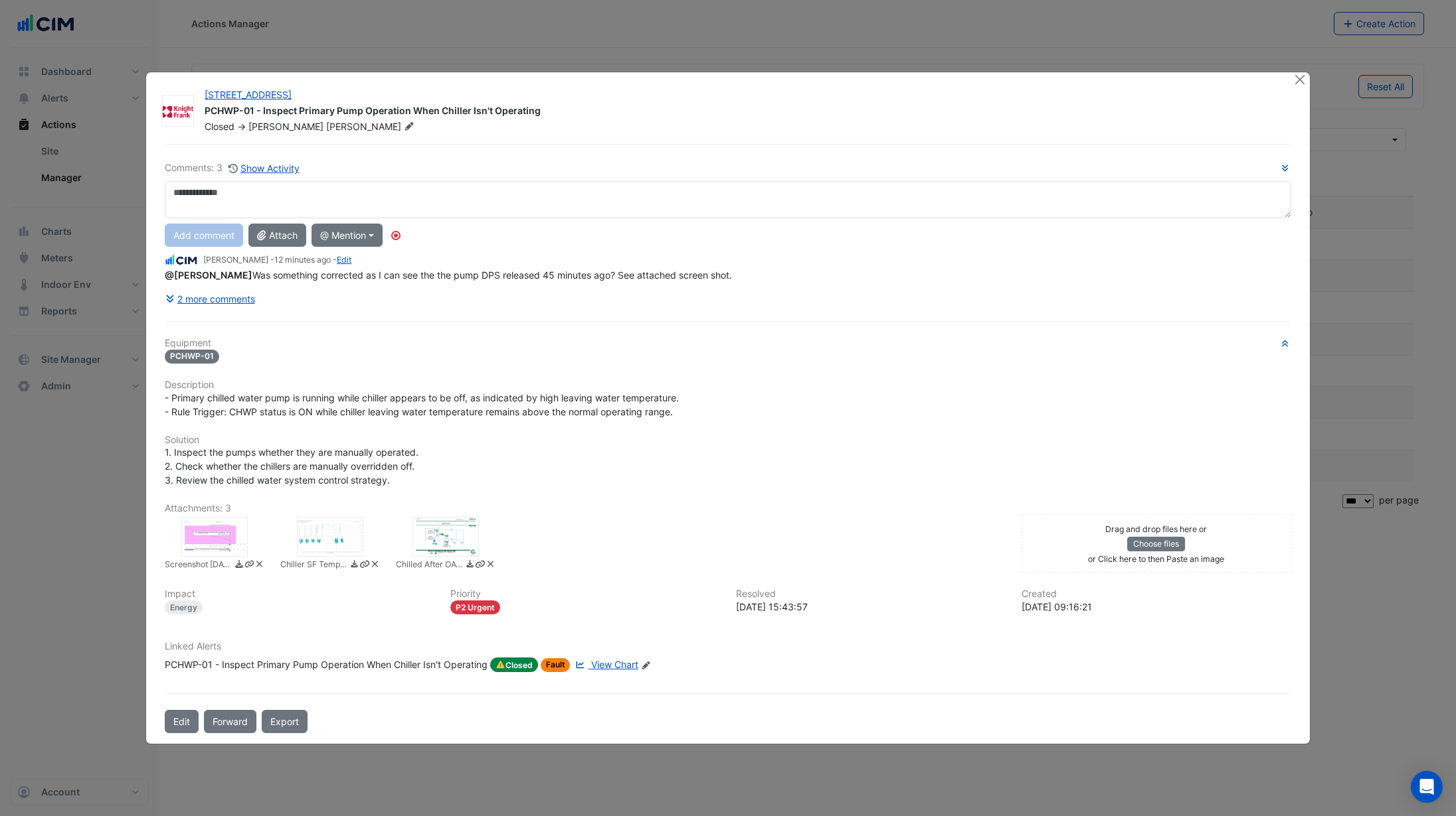
click at [373, 665] on div "PCHWP-01 - Inspect Primary Pump Operation When Chiller Isn't Operating" at bounding box center [326, 665] width 323 height 14
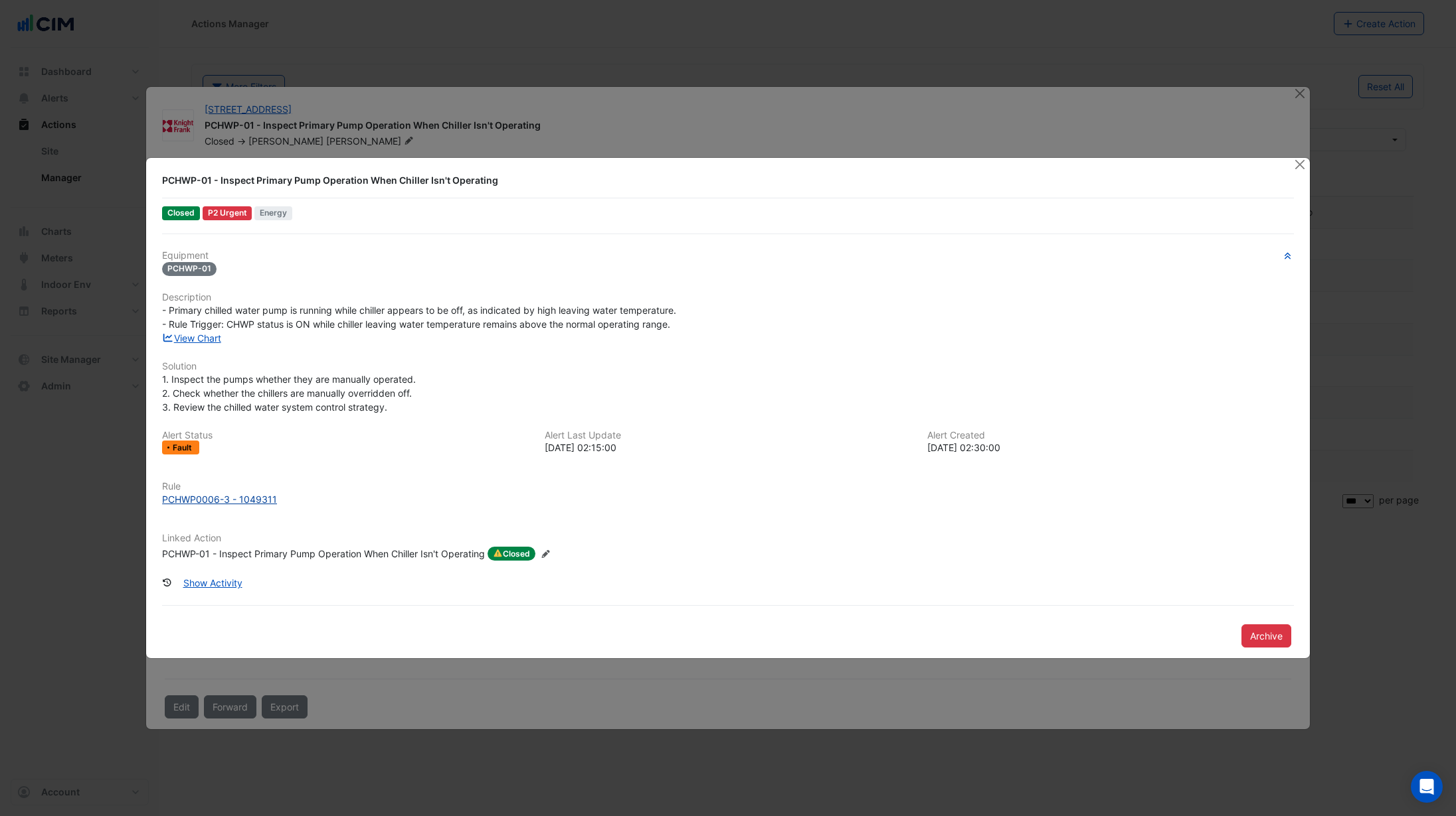
click at [243, 502] on div "PCHWP0006-3 - 1049311" at bounding box center [219, 499] width 115 height 14
click at [1298, 169] on button "Close" at bounding box center [1299, 164] width 14 height 14
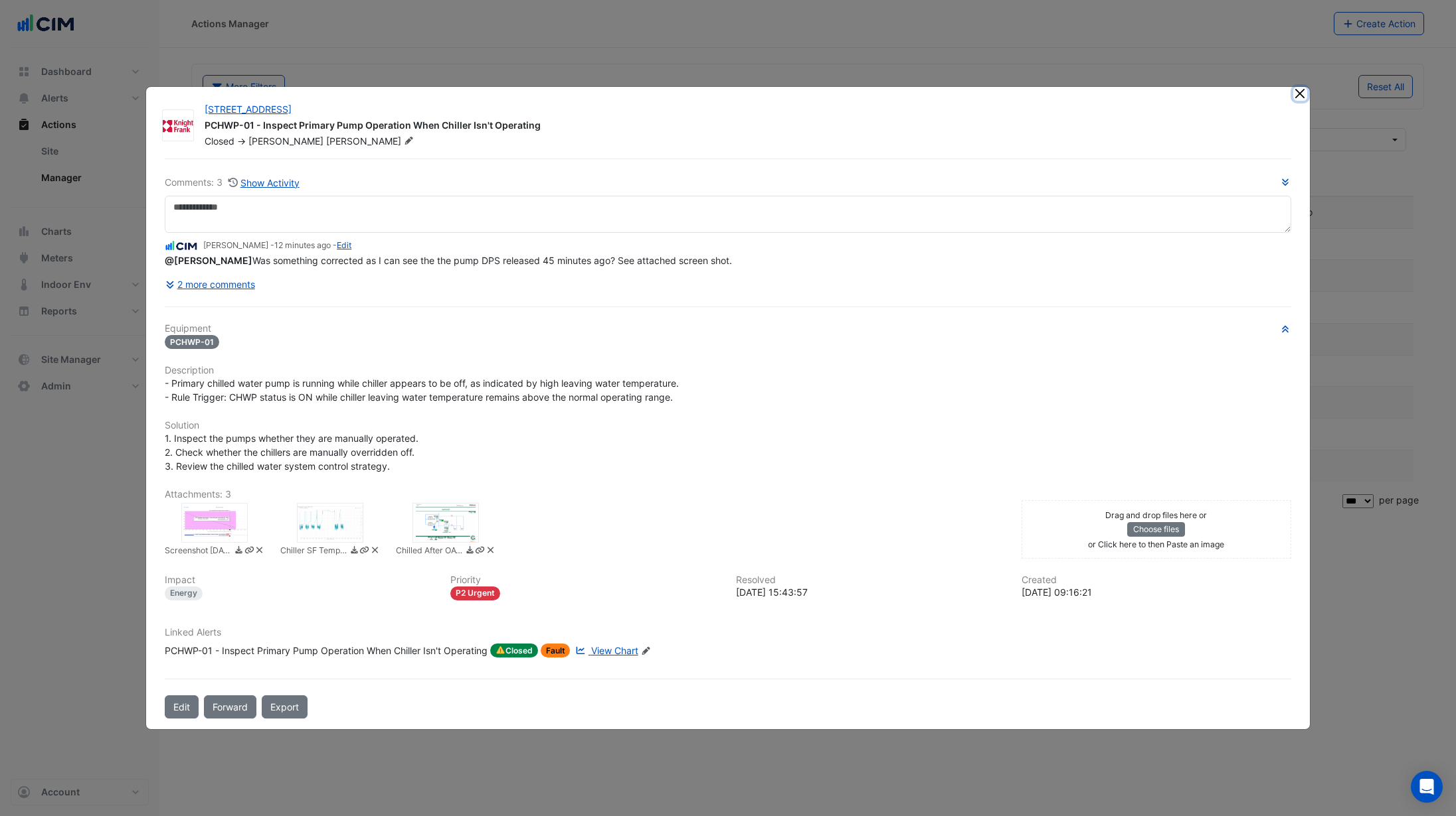
click at [1304, 97] on button "Close" at bounding box center [1299, 93] width 14 height 14
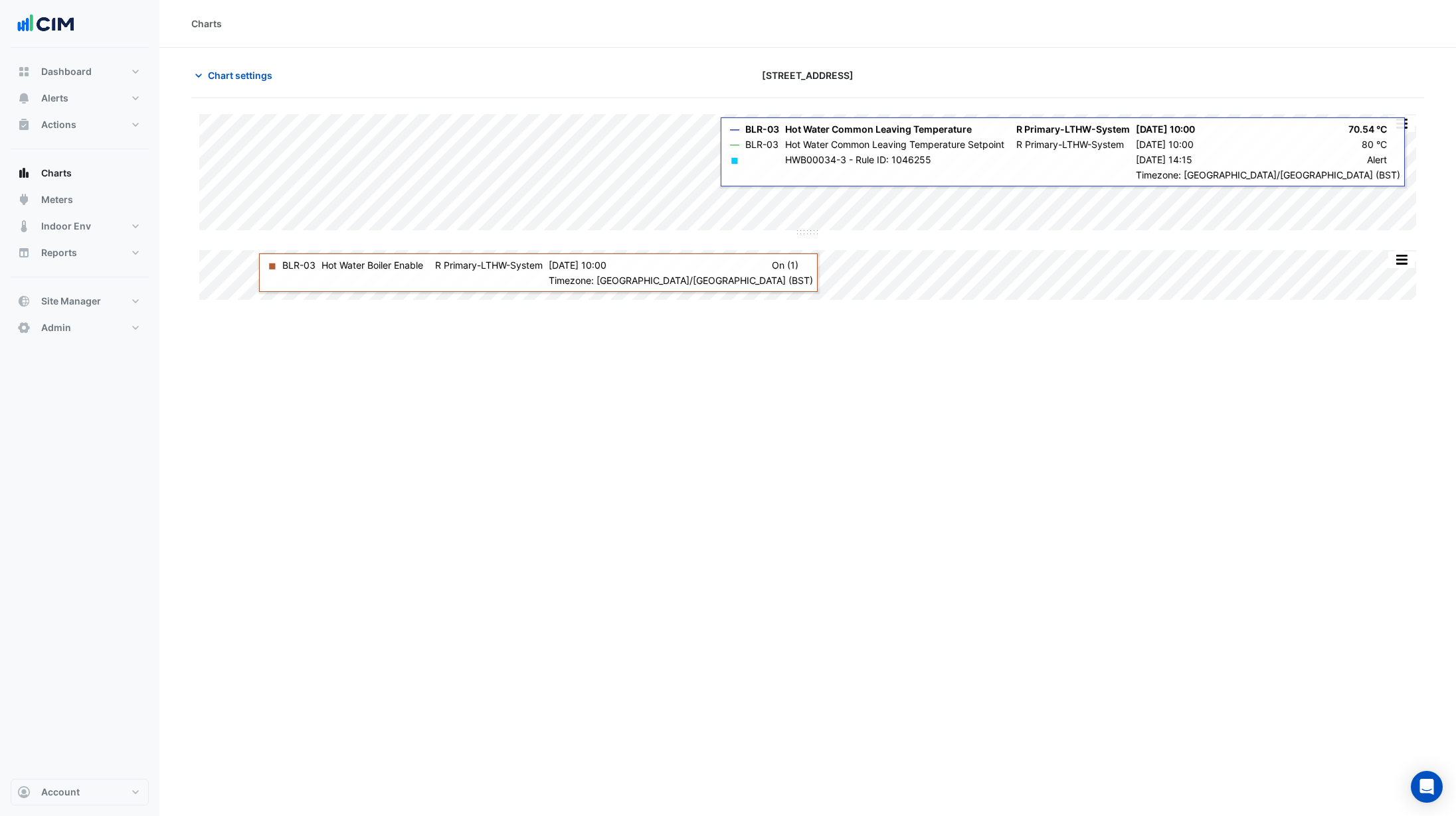
type input "**********"
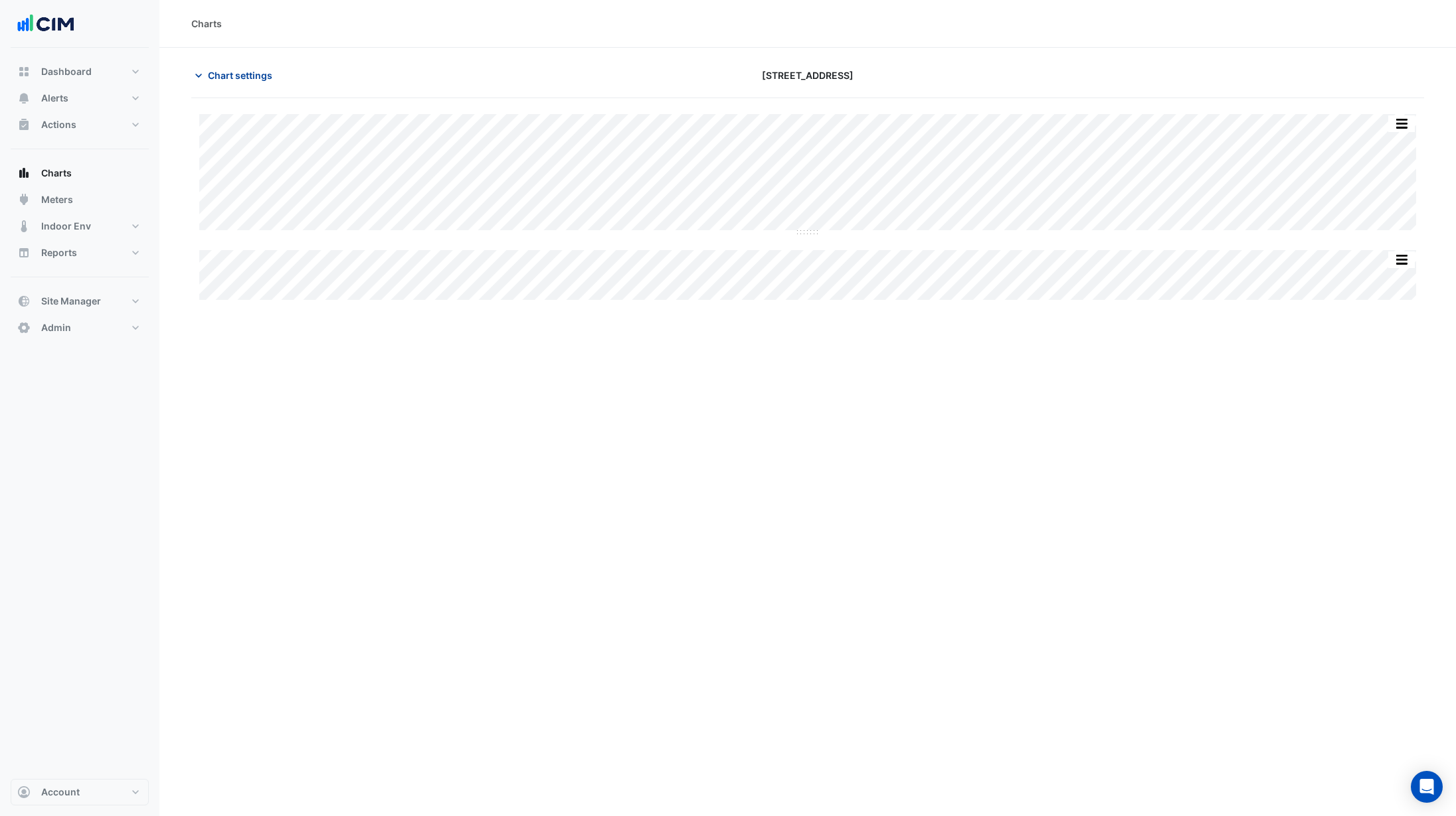
click at [227, 72] on span "Chart settings" at bounding box center [239, 74] width 64 height 14
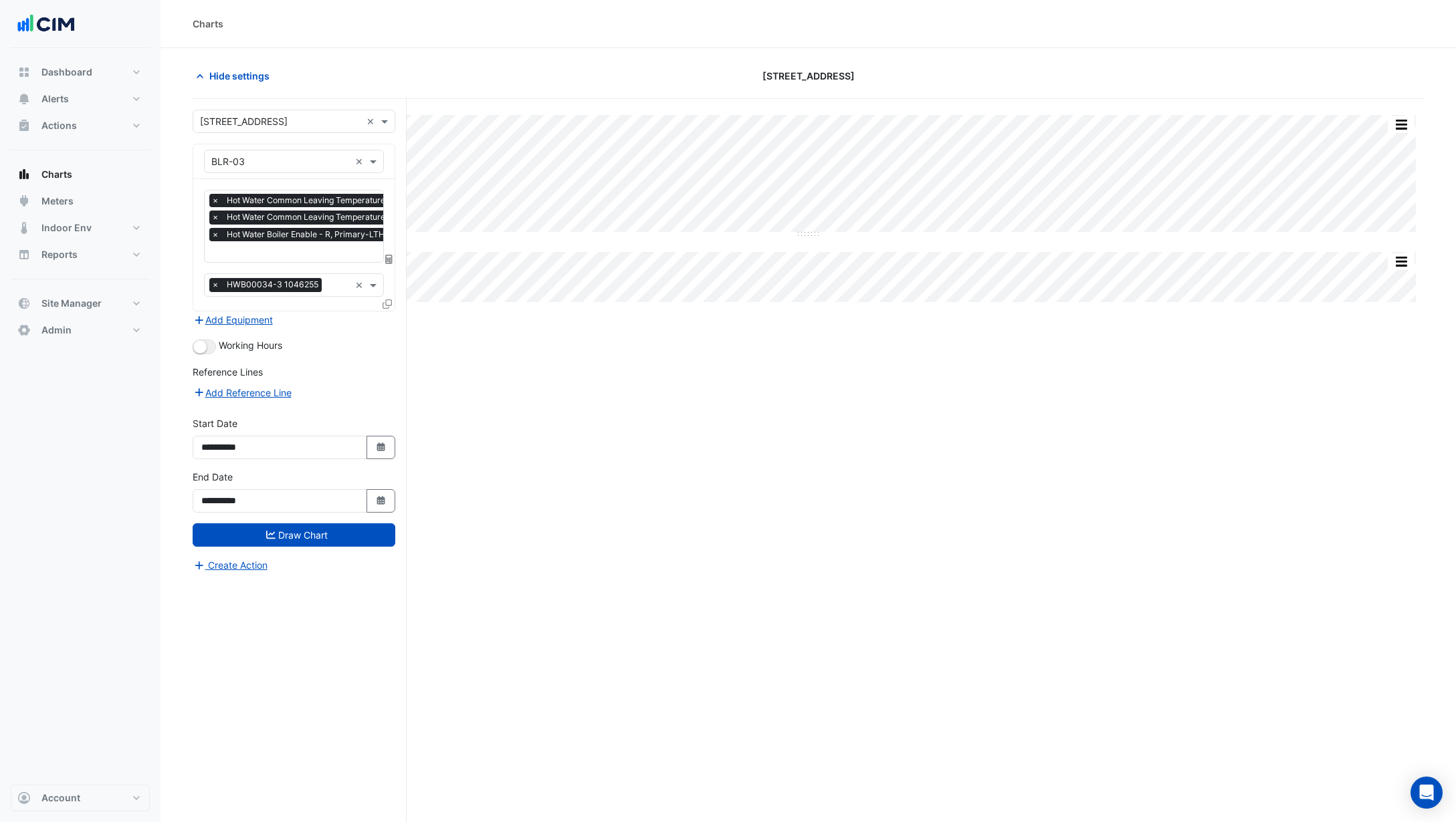
click at [390, 304] on icon at bounding box center [387, 304] width 9 height 9
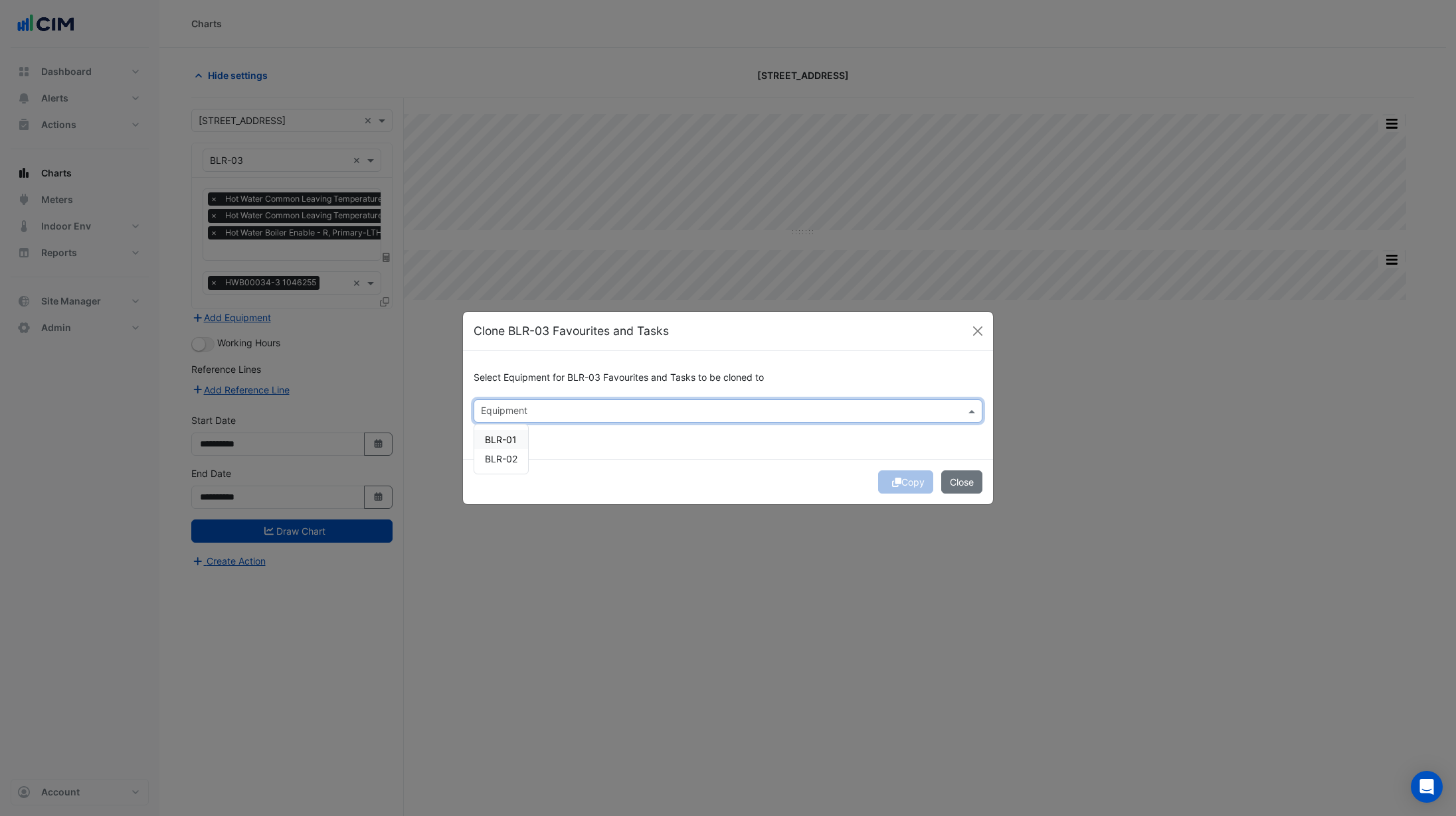
click at [521, 411] on input "text" at bounding box center [720, 412] width 478 height 14
click at [515, 438] on span "BLR-01" at bounding box center [500, 439] width 32 height 11
click at [509, 458] on span "BLR-02" at bounding box center [501, 459] width 33 height 11
click at [564, 450] on div "Select Equipment for BLR-03 Favourites and Tasks to be cloned to × BLR-01 × BLR…" at bounding box center [728, 405] width 530 height 108
click at [902, 481] on button "Copy" at bounding box center [905, 483] width 55 height 24
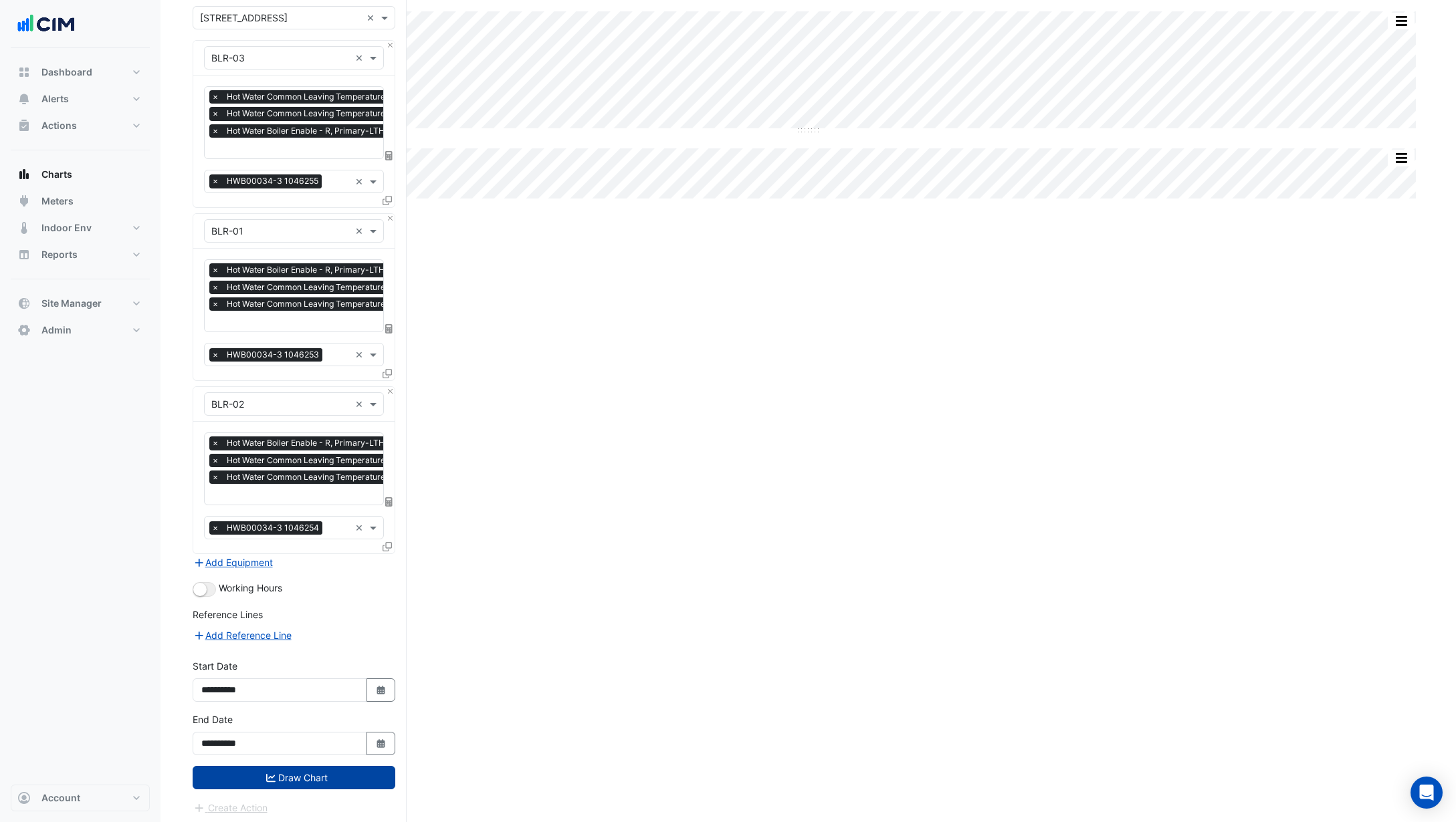
click at [337, 776] on button "Draw Chart" at bounding box center [294, 778] width 203 height 24
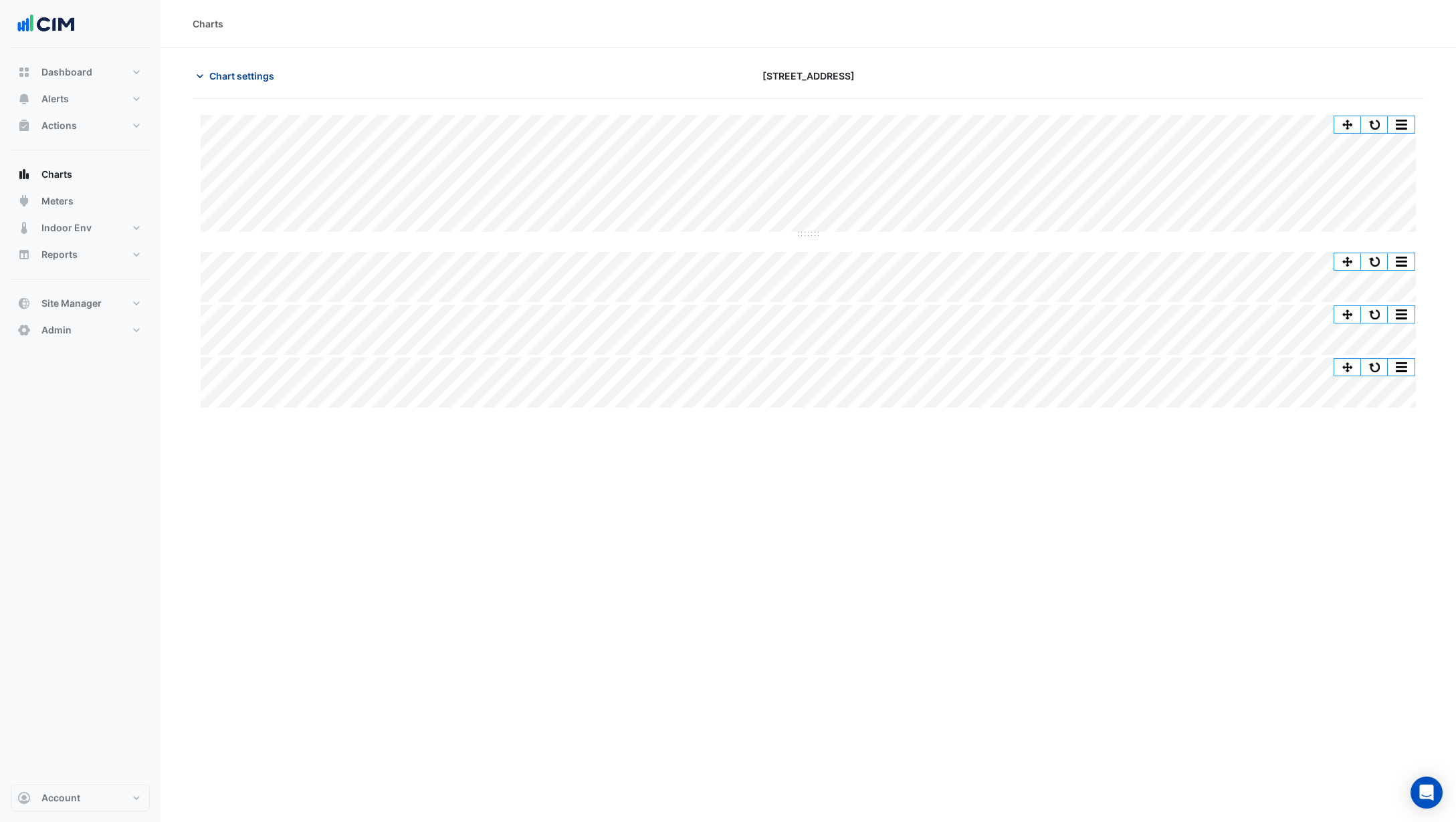
click at [227, 70] on span "Chart settings" at bounding box center [241, 75] width 65 height 14
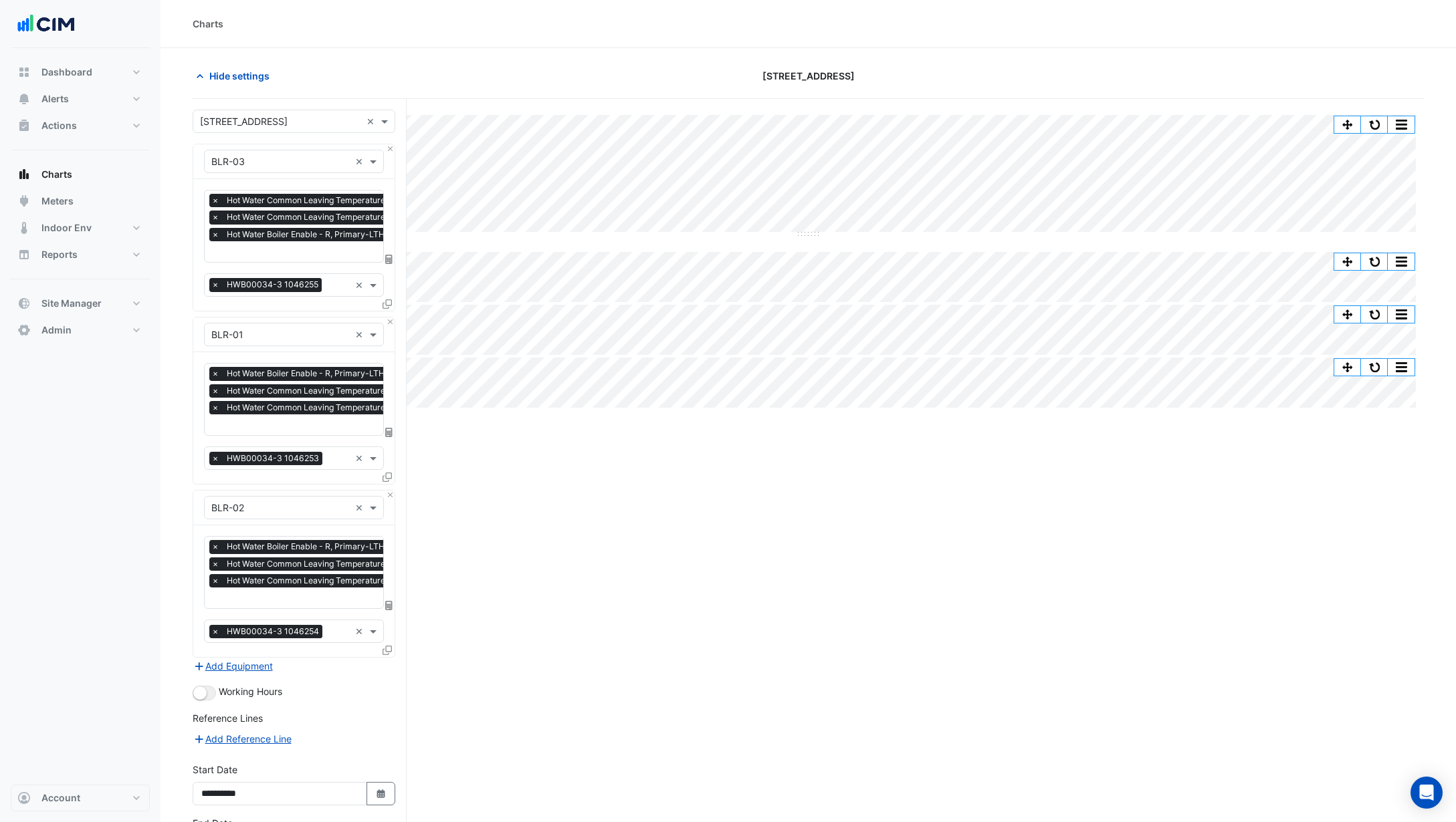
click at [307, 251] on input "text" at bounding box center [372, 253] width 322 height 14
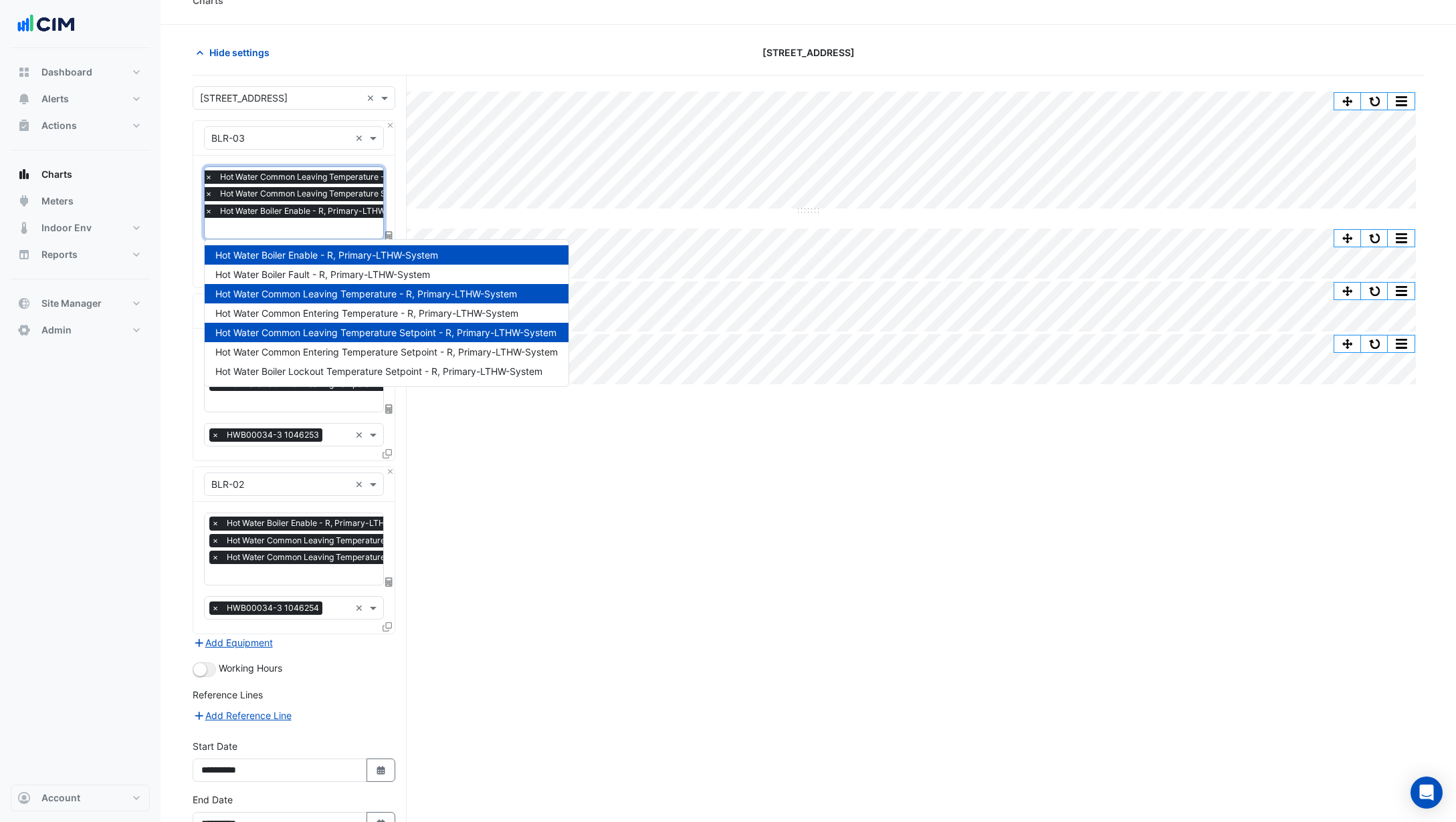
scroll to position [24, 0]
click at [464, 457] on div "Split by Equip Split All Split None Print Save as JPEG Save as PNG Pivot Data T…" at bounding box center [807, 490] width 1231 height 831
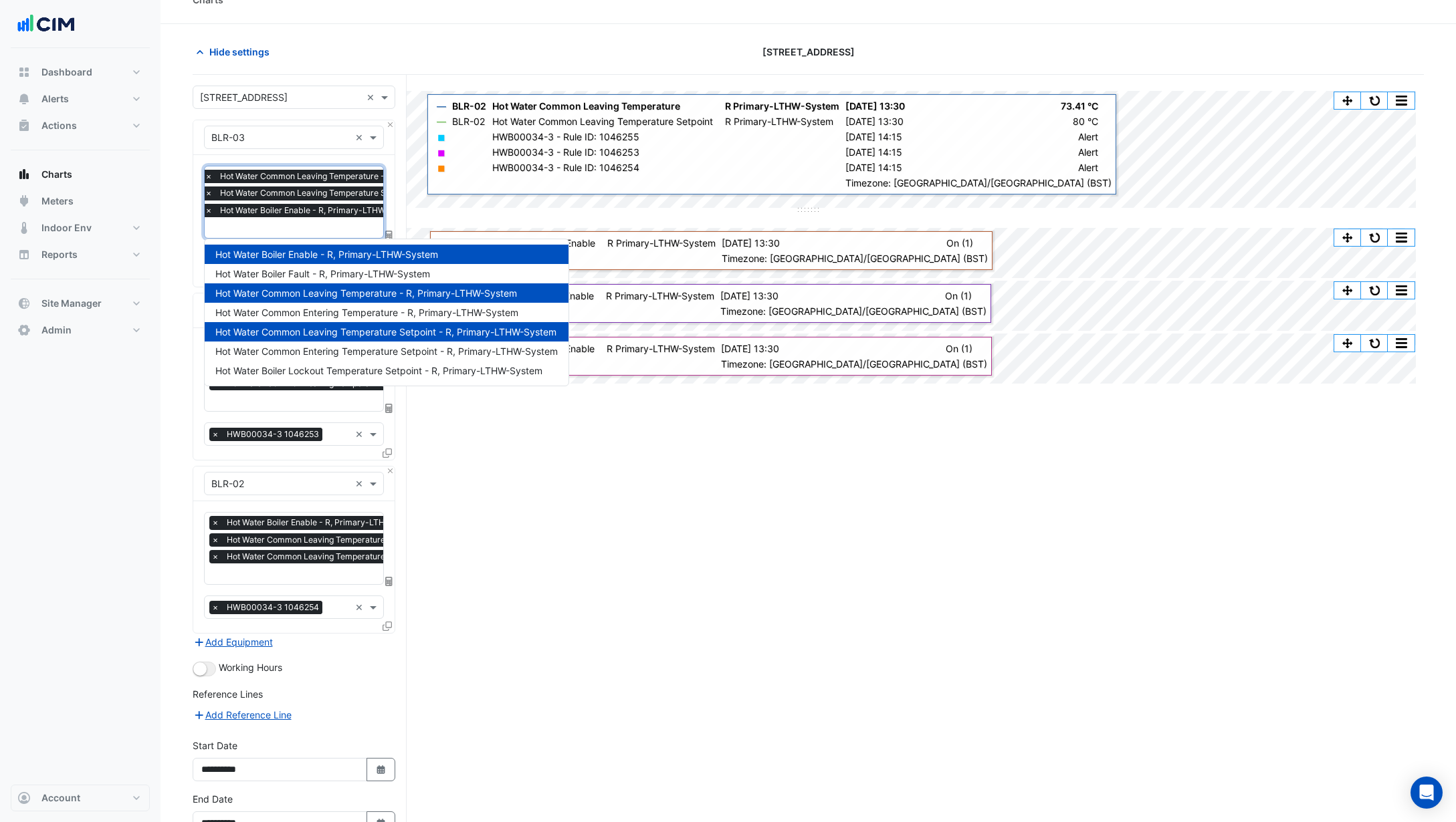
click at [312, 234] on input "text" at bounding box center [365, 228] width 322 height 14
click at [380, 319] on div "Hot Water Common Entering Temperature - R, Primary-LTHW-System" at bounding box center [386, 312] width 364 height 19
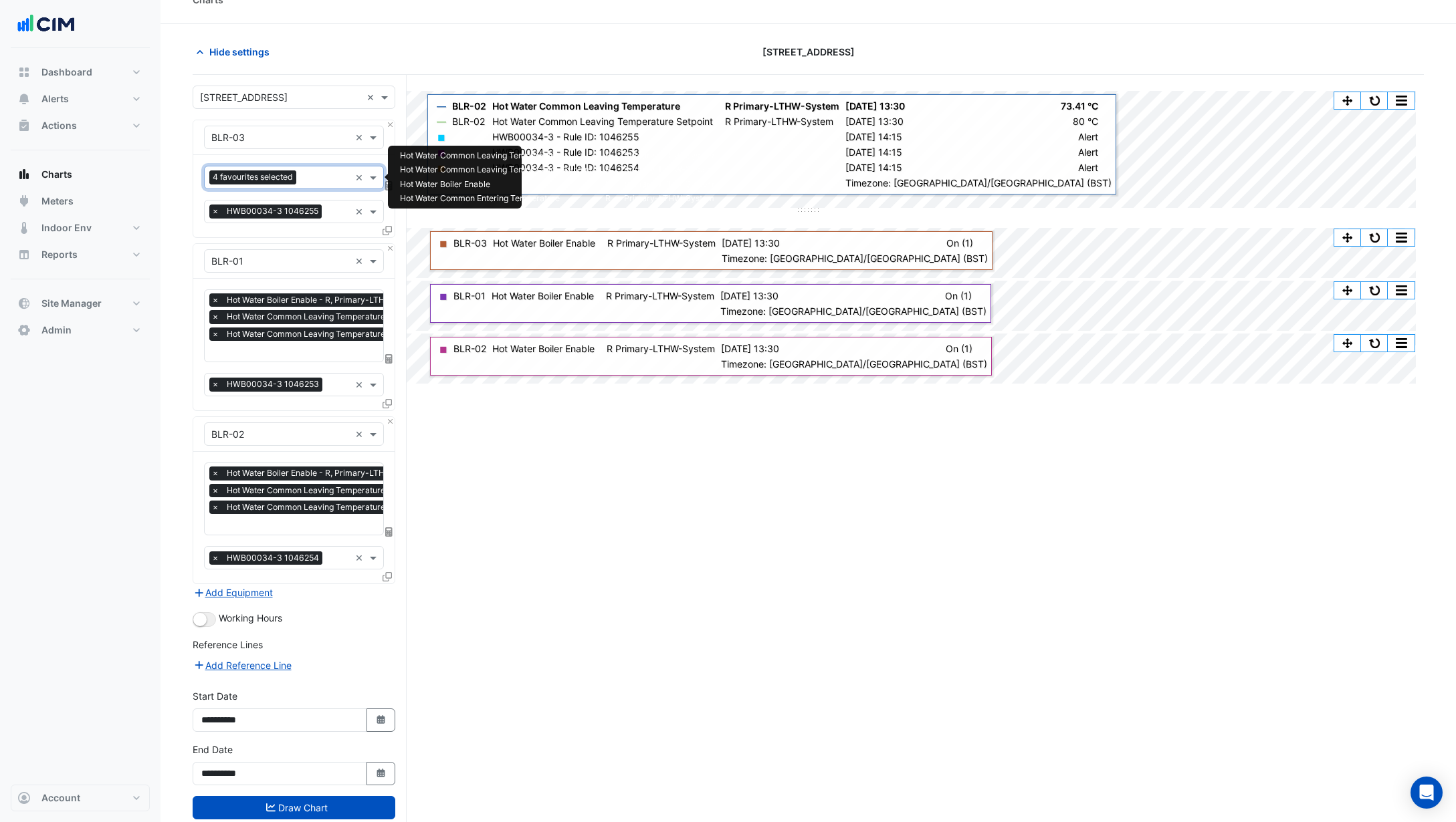
click at [322, 175] on input "text" at bounding box center [326, 178] width 48 height 14
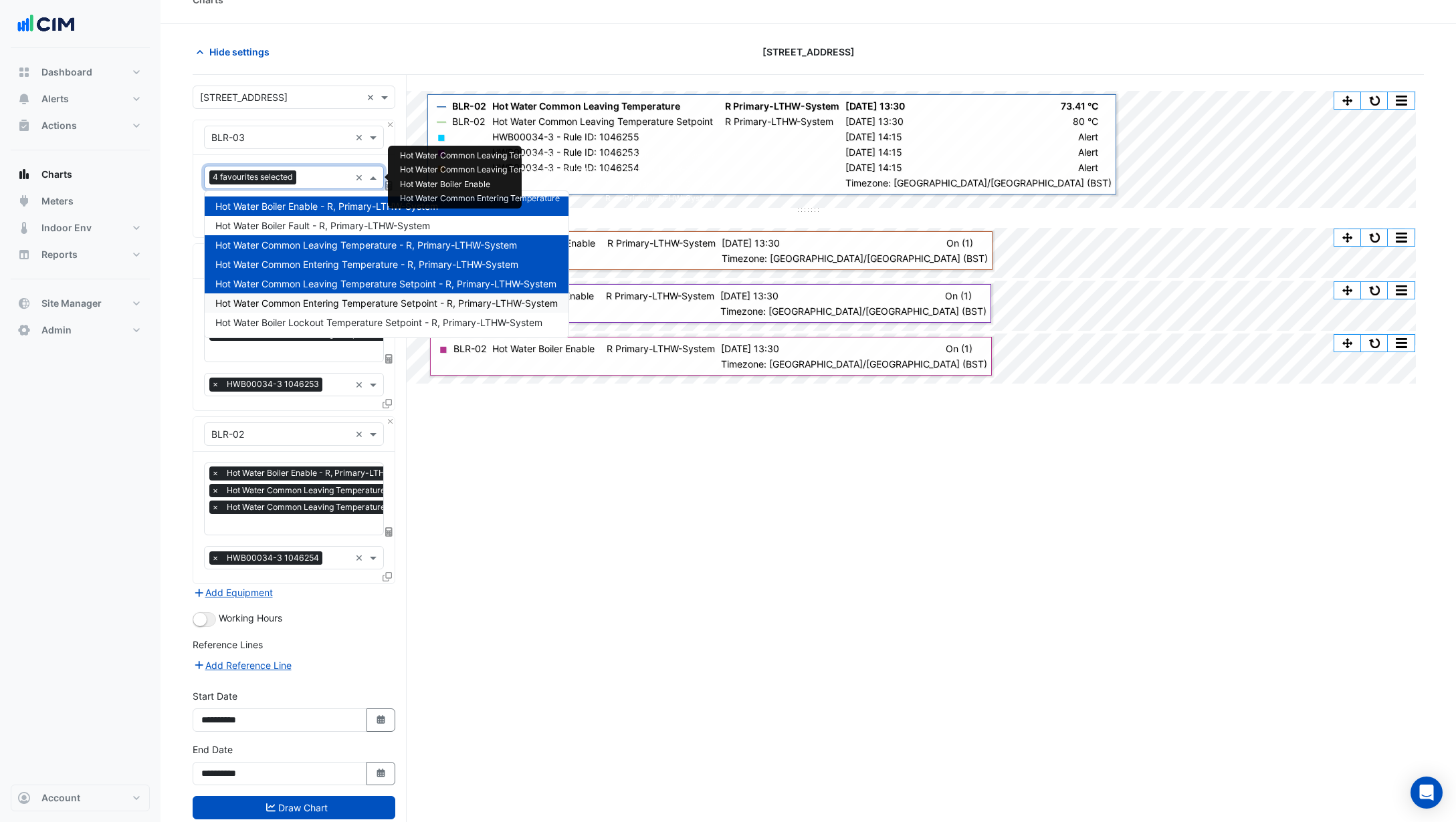
click at [369, 307] on span "Hot Water Common Entering Temperature Setpoint - R, Primary-LTHW-System" at bounding box center [386, 303] width 342 height 11
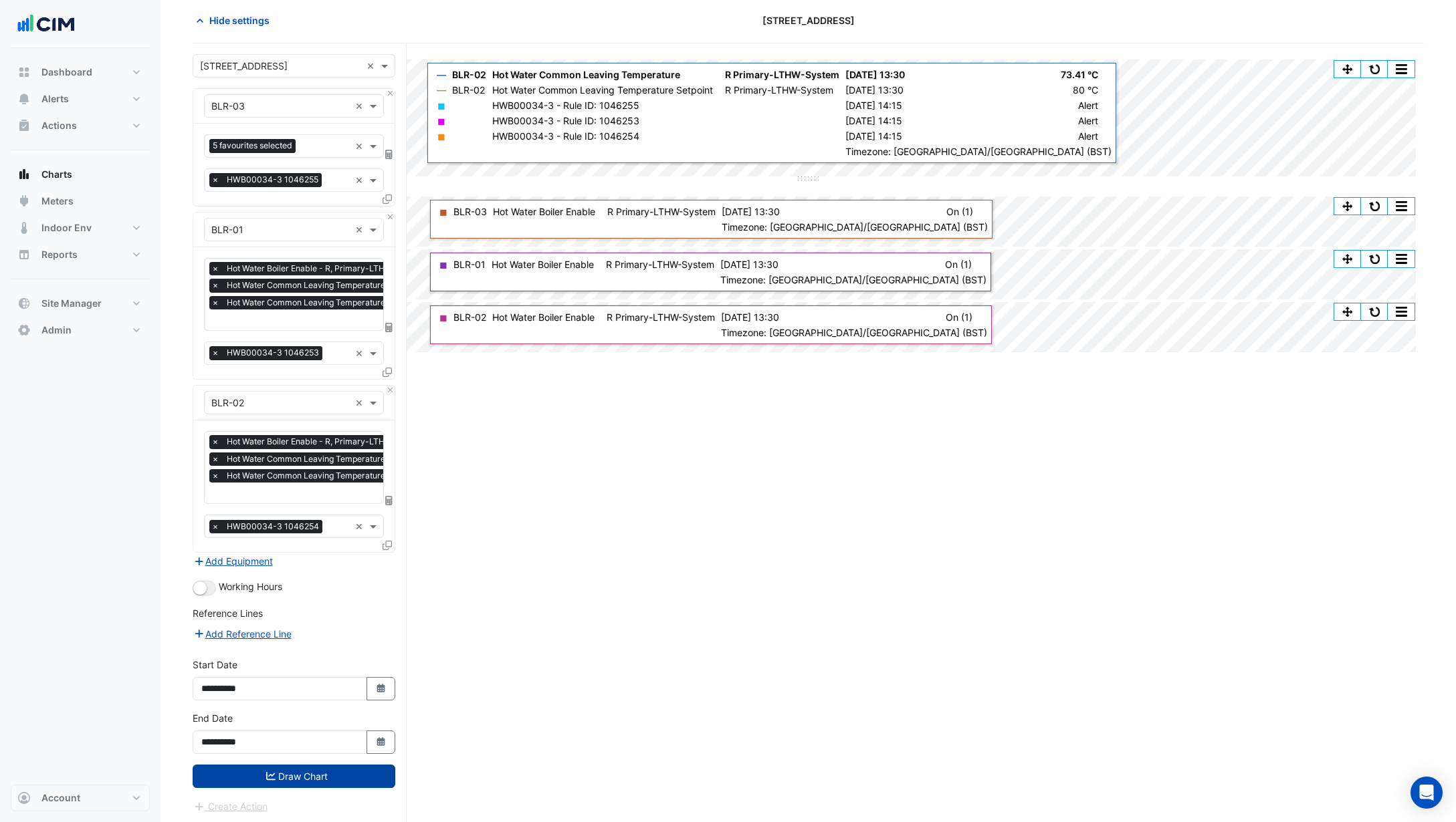
click at [339, 770] on button "Draw Chart" at bounding box center [294, 776] width 203 height 24
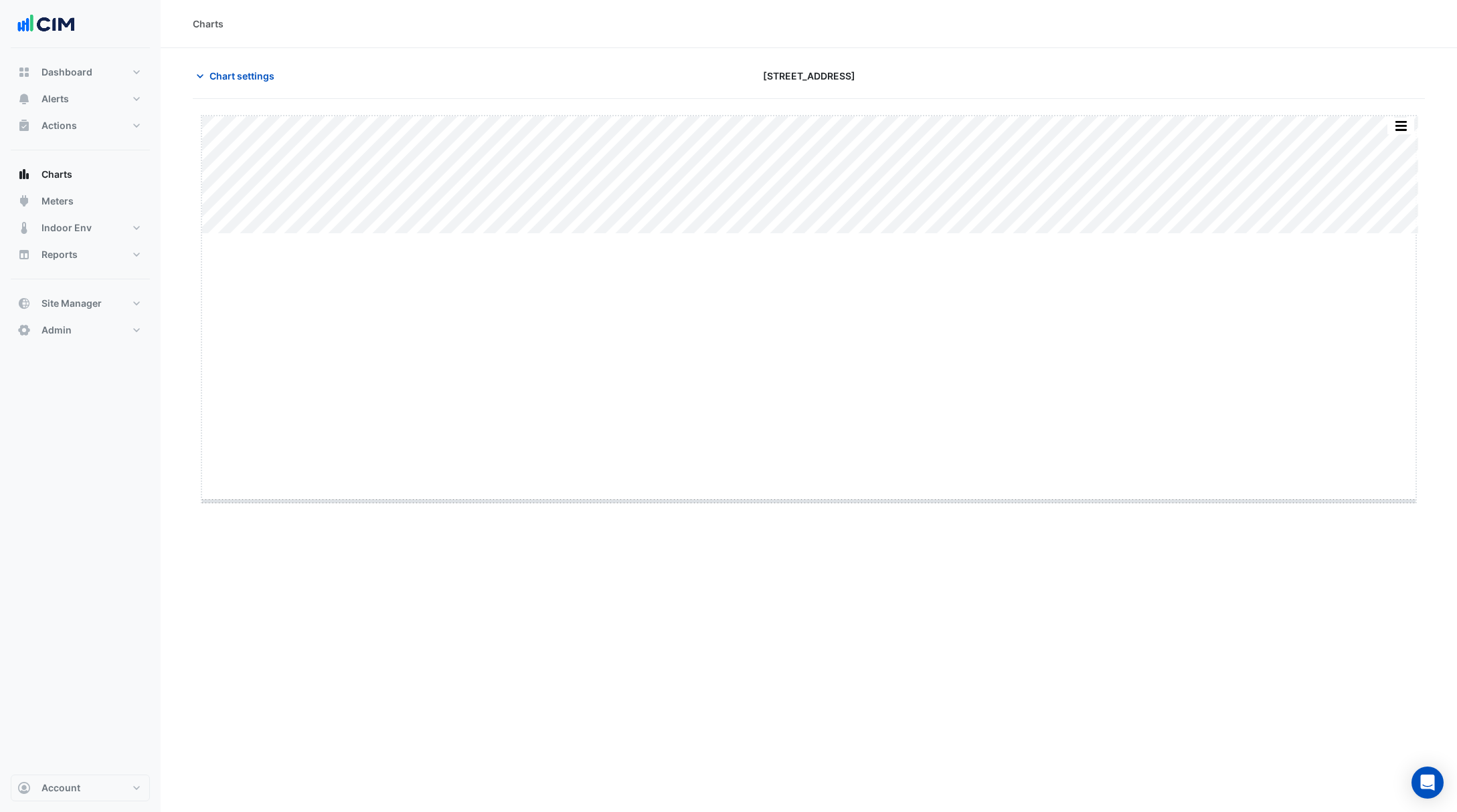
drag, startPoint x: 808, startPoint y: 233, endPoint x: 841, endPoint y: 532, distance: 300.8
click at [324, 88] on div "Chart settings 250 Longwater Avenue" at bounding box center [808, 81] width 1232 height 35
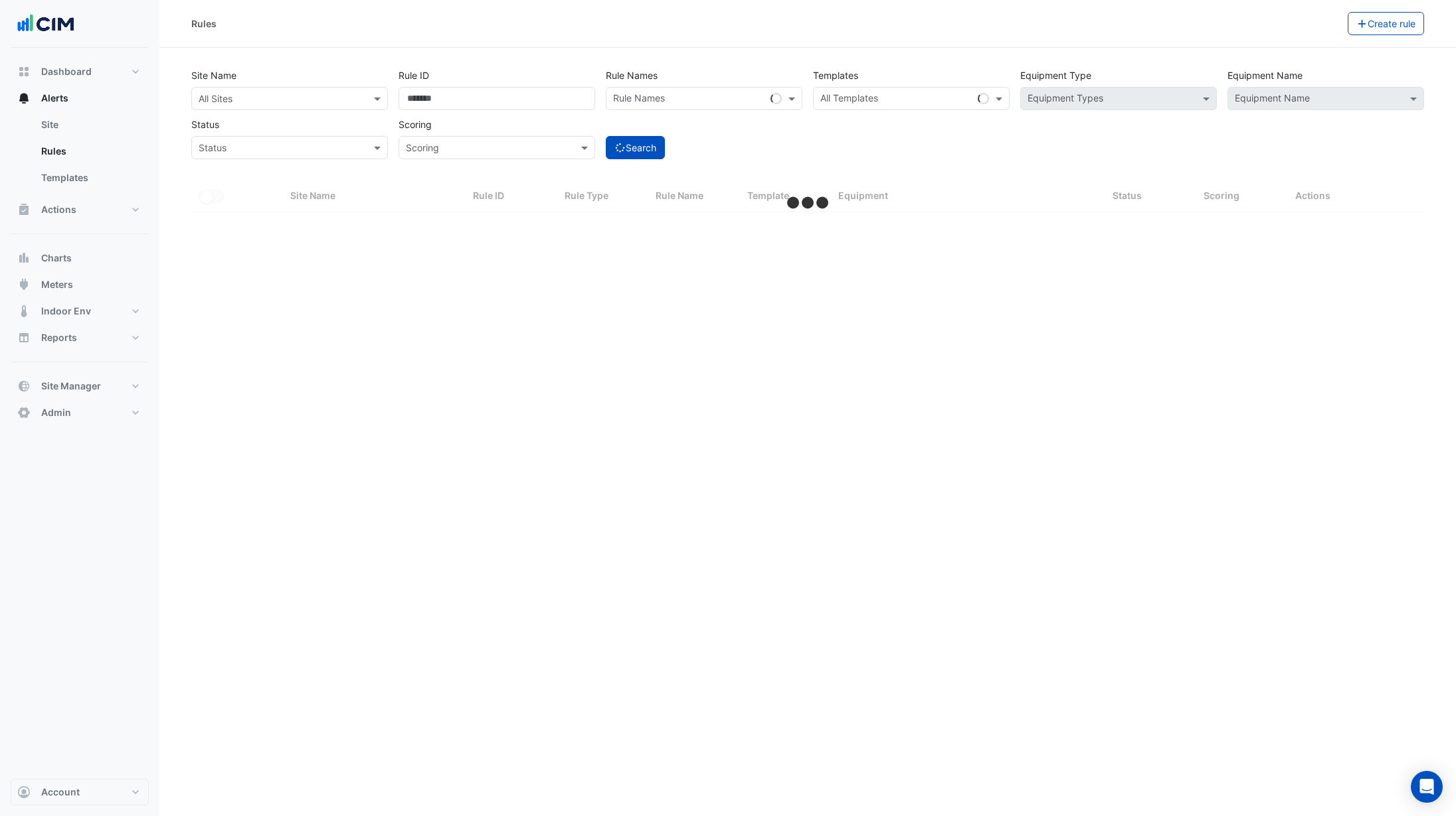
select select "***"
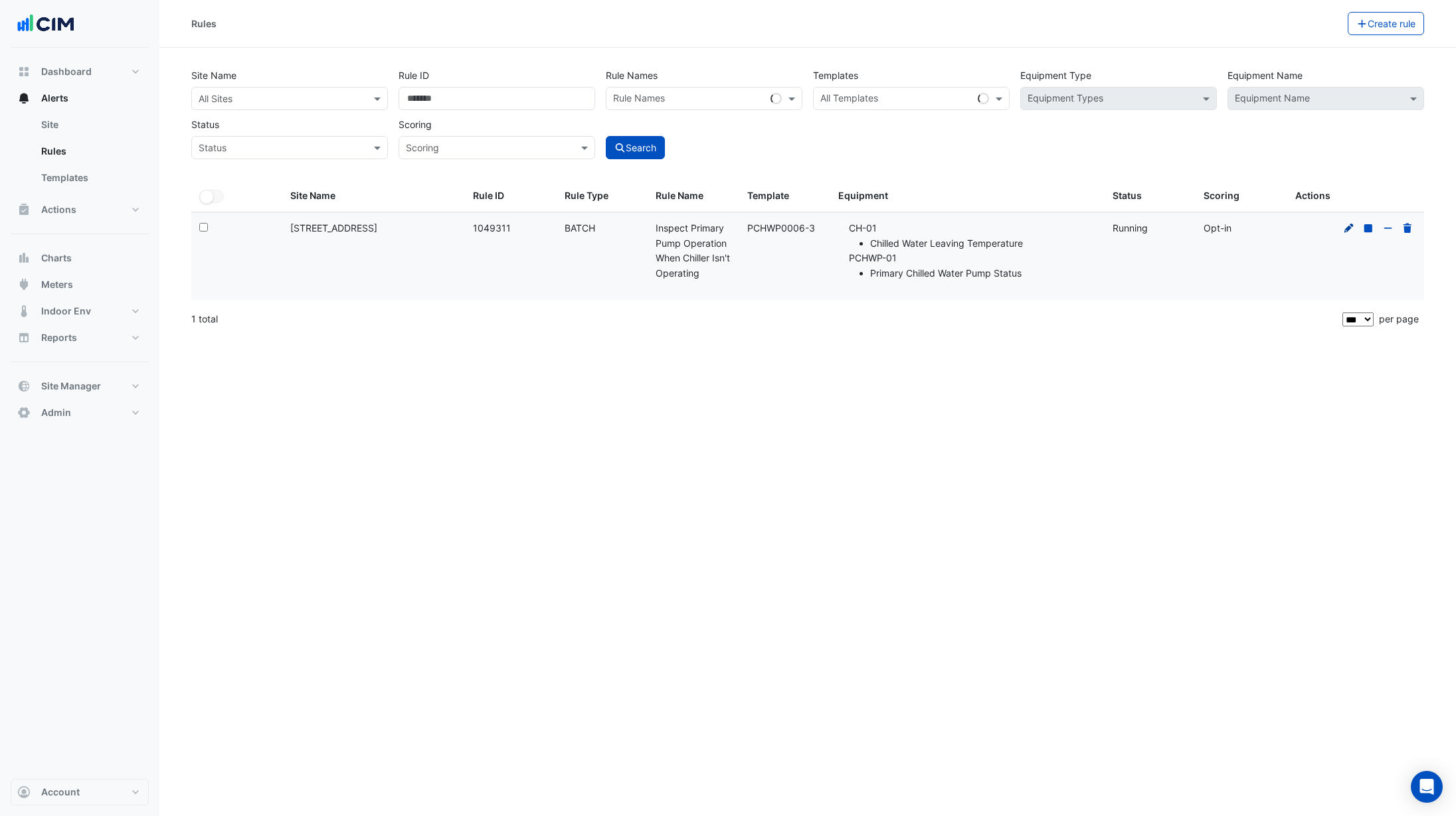
click at [1346, 227] on icon at bounding box center [1348, 228] width 12 height 9
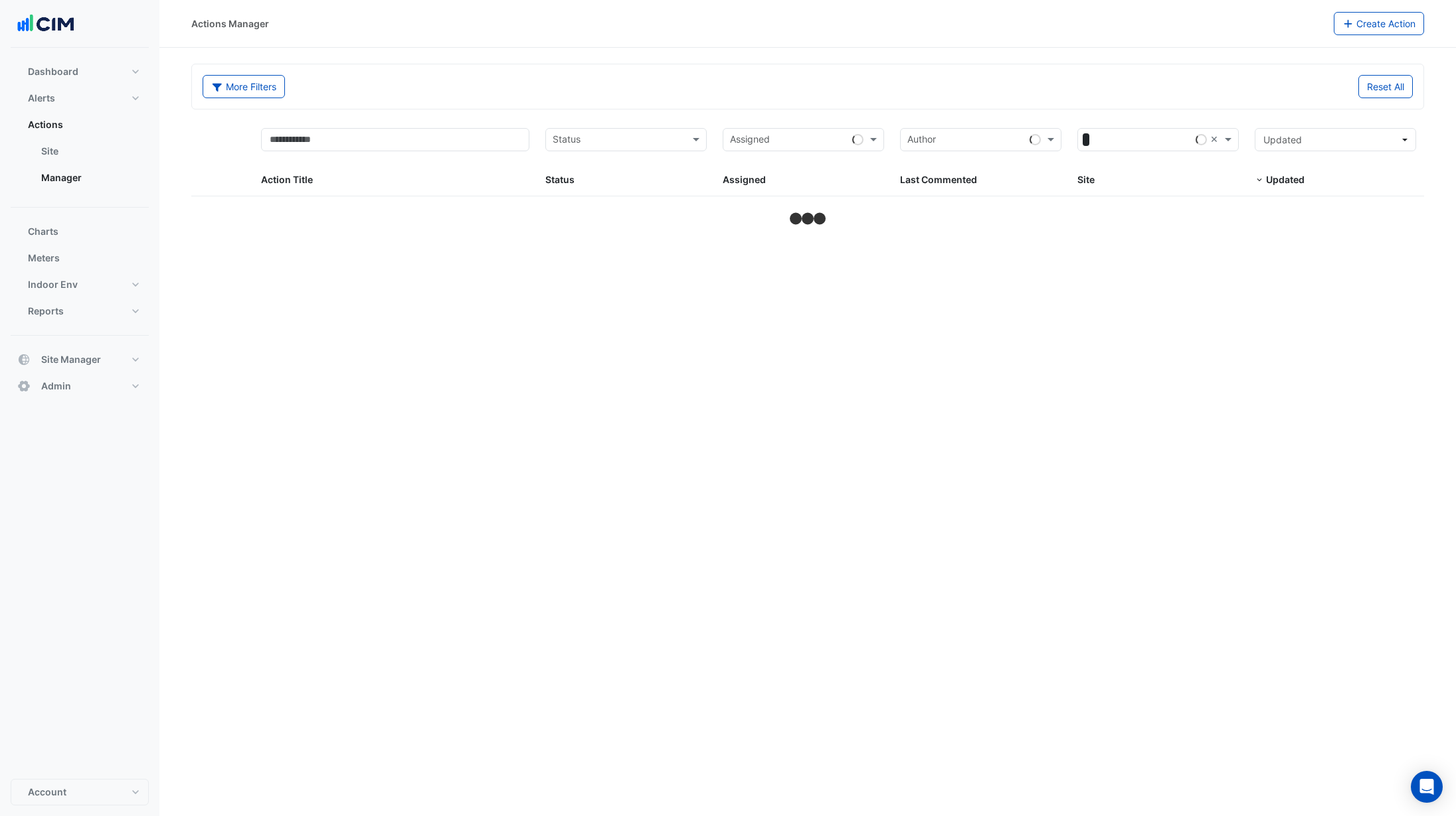
select select "***"
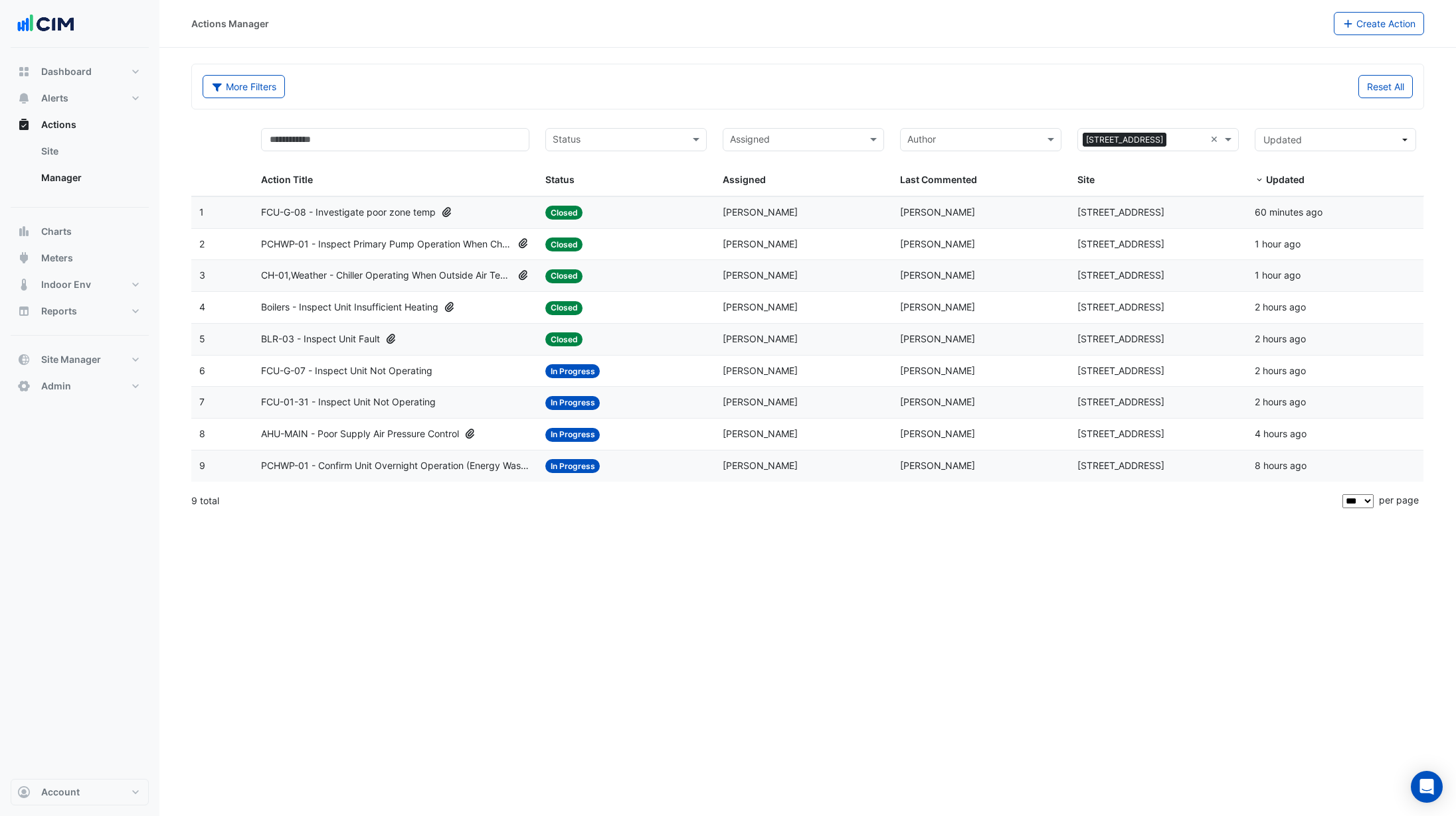
click at [438, 246] on span "PCHWP-01 - Inspect Primary Pump Operation When Chiller Isn't Operating" at bounding box center [386, 245] width 251 height 15
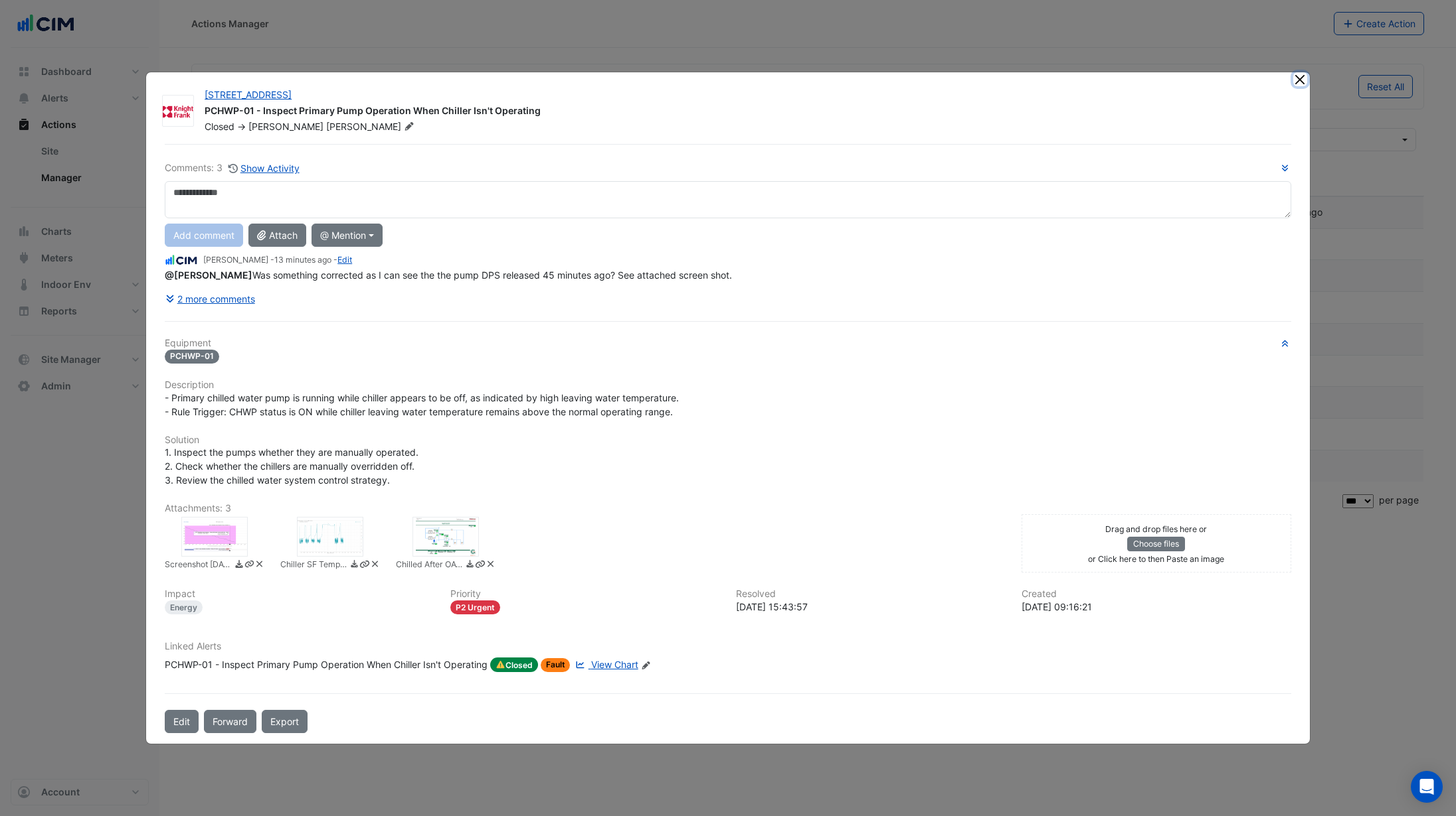
click at [1298, 83] on button "Close" at bounding box center [1299, 79] width 14 height 14
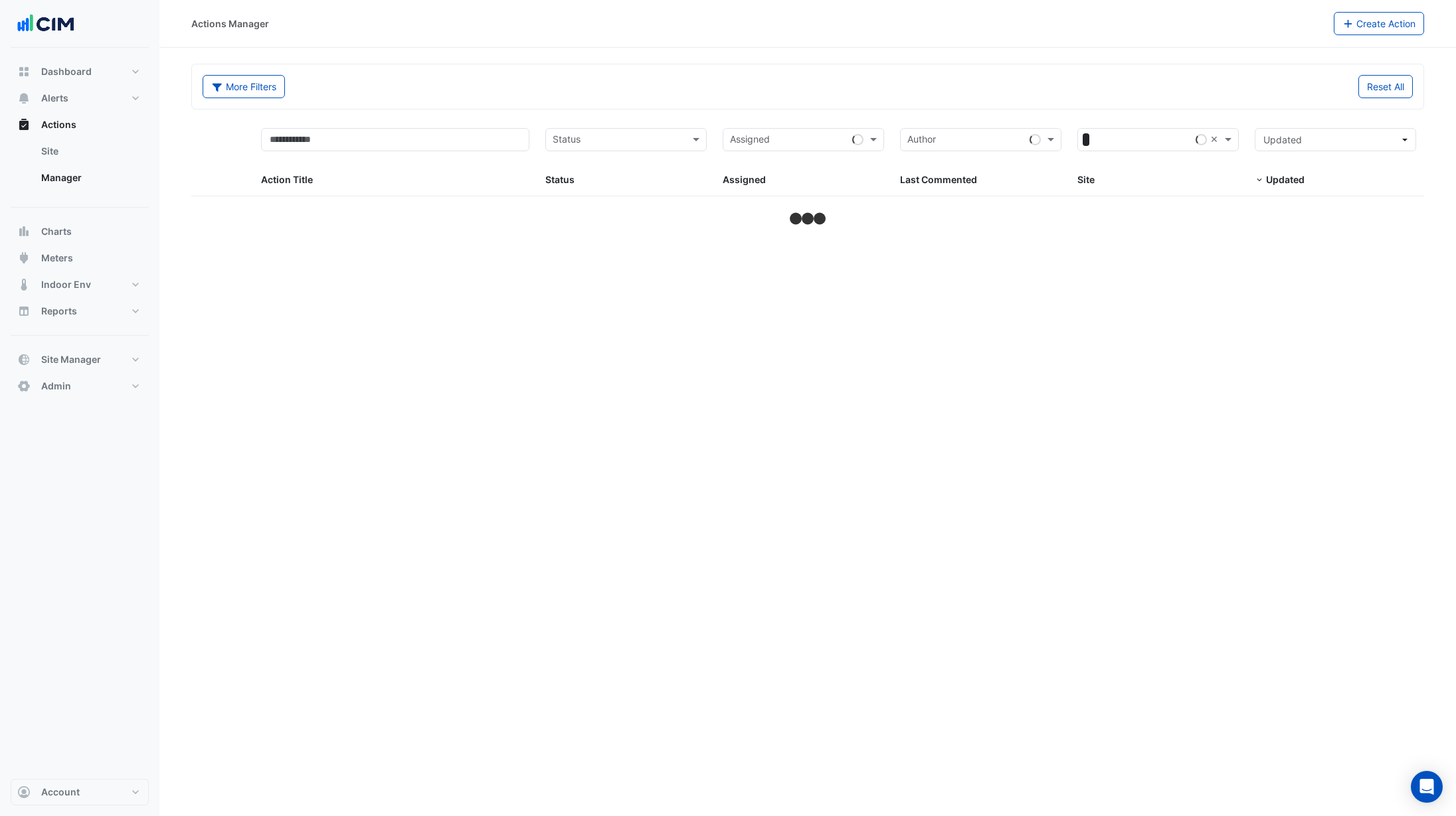
select select "***"
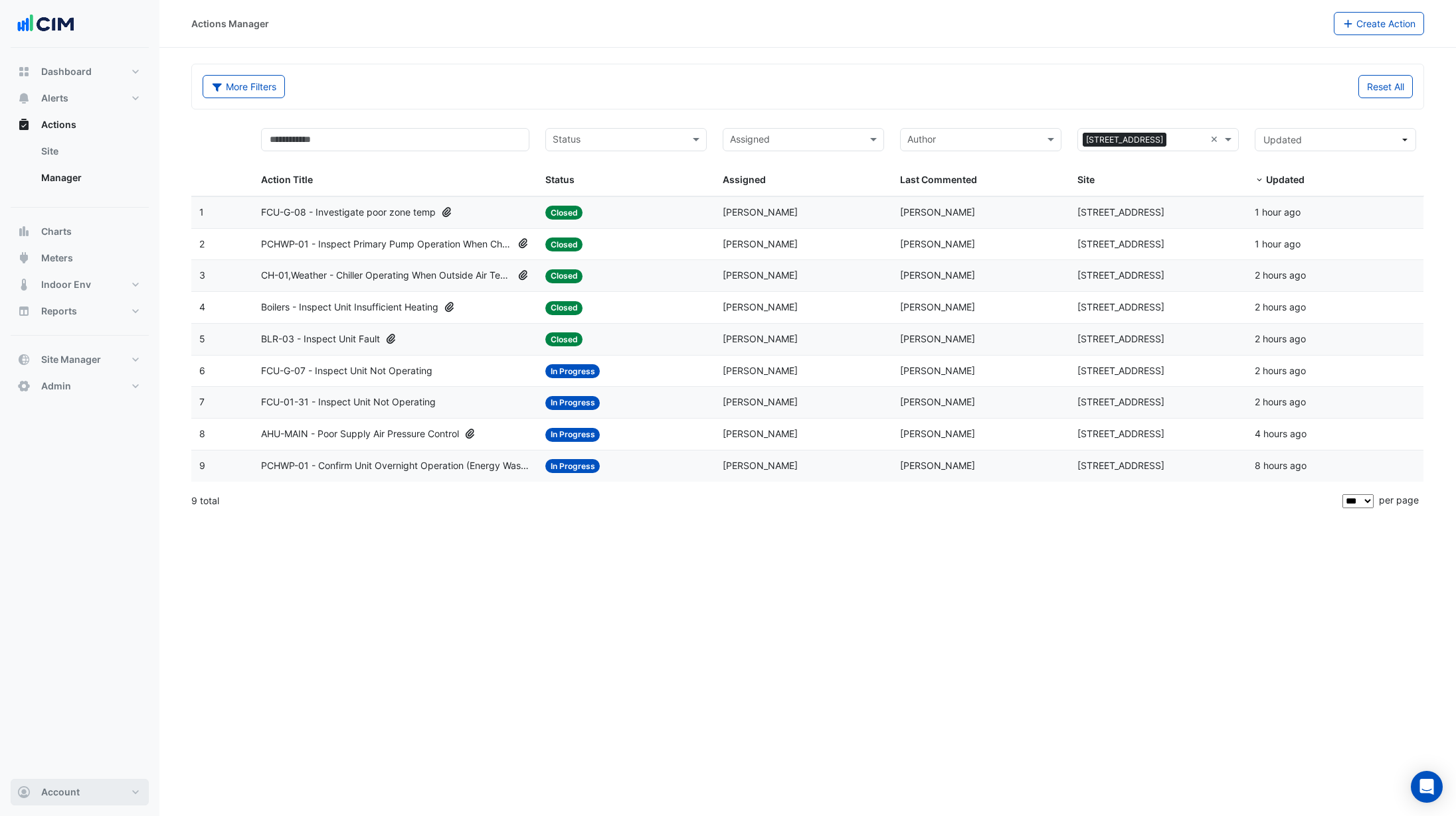
click at [92, 792] on button "Account" at bounding box center [80, 792] width 138 height 26
click at [88, 762] on link "Sign Out" at bounding box center [79, 758] width 126 height 26
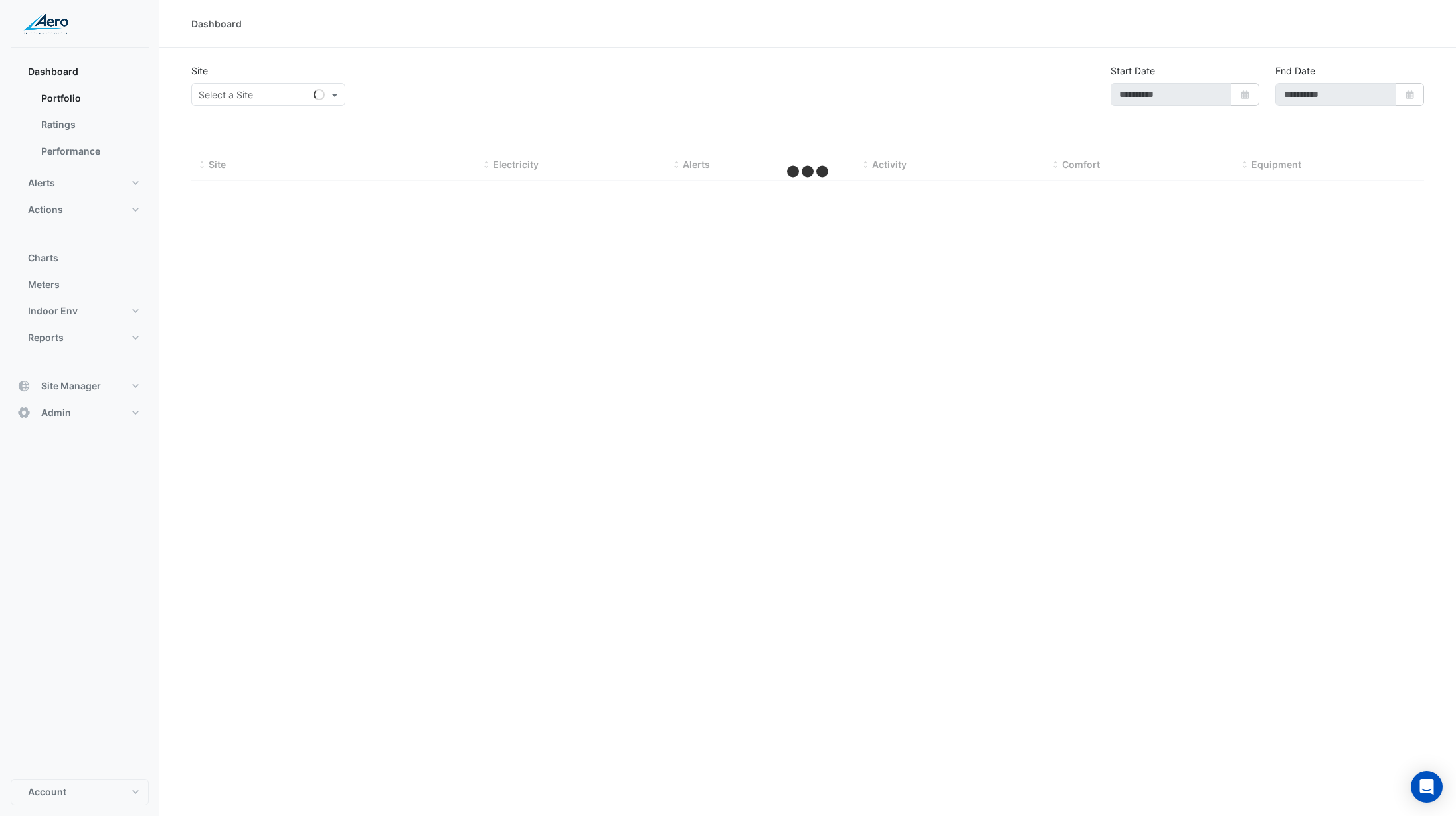
type input "**********"
select select "***"
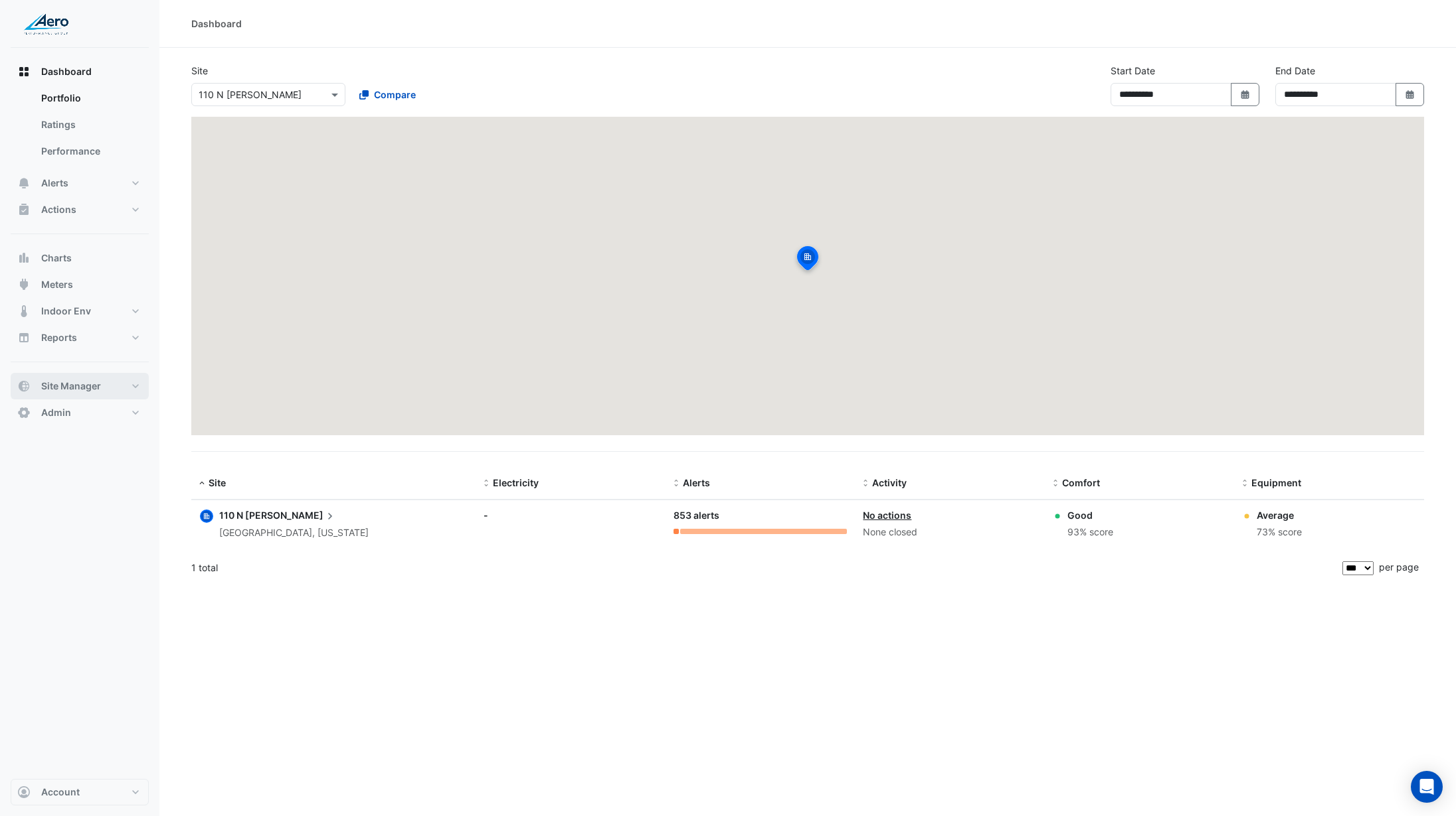
click at [107, 384] on button "Site Manager" at bounding box center [80, 386] width 138 height 26
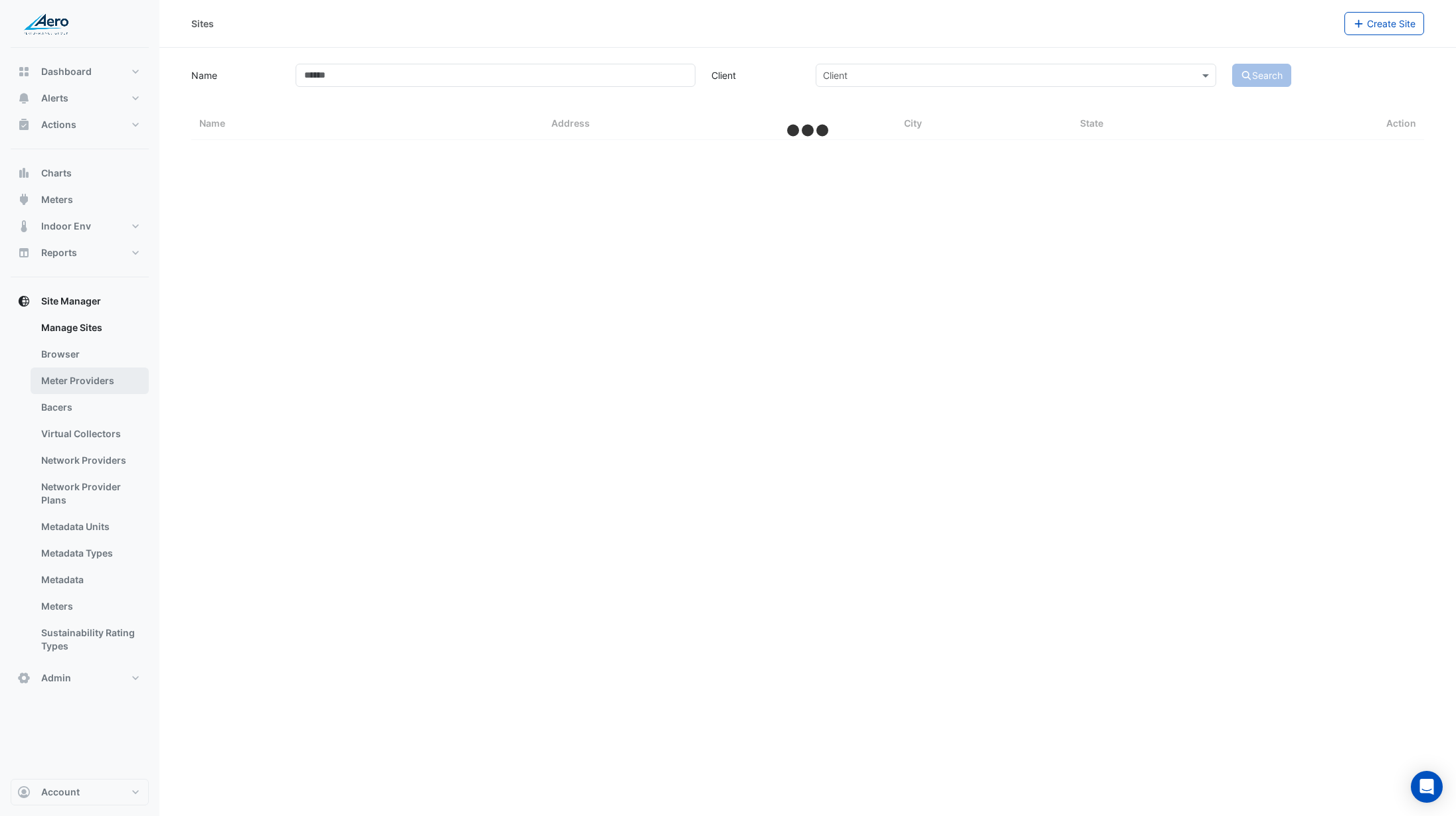
drag, startPoint x: 105, startPoint y: 407, endPoint x: 137, endPoint y: 384, distance: 39.4
click at [105, 407] on link "Bacers" at bounding box center [90, 407] width 118 height 26
click at [579, 91] on input "text" at bounding box center [794, 86] width 575 height 14
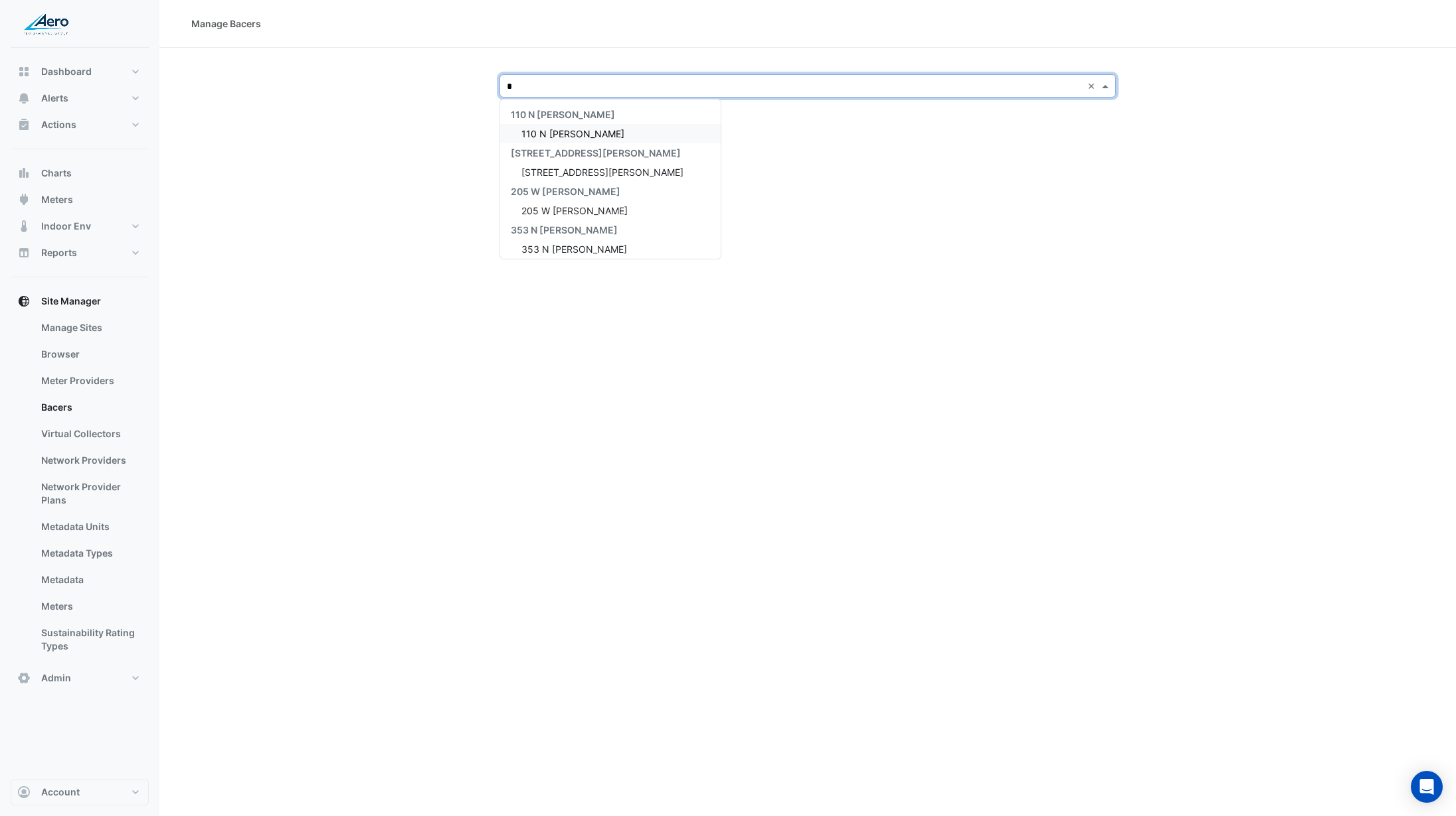
type input "**"
click at [564, 155] on span "[GEOGRAPHIC_DATA]" at bounding box center [567, 153] width 93 height 11
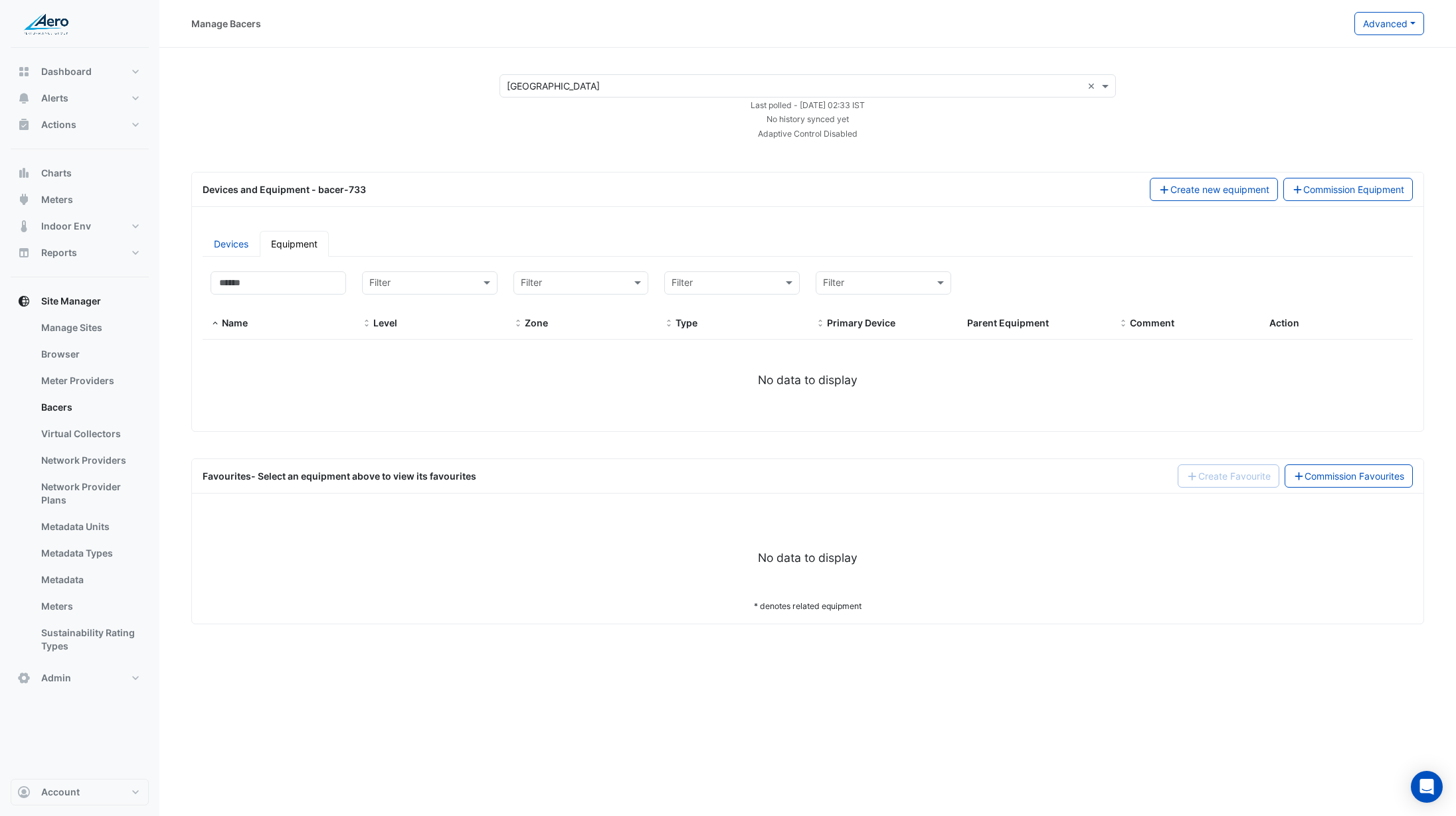
click at [352, 56] on section "× Kinzie Hotel × Last polled - Thu 09-Oct-2025 02:33 IST No history synced yet …" at bounding box center [807, 336] width 1297 height 577
